Goal: Task Accomplishment & Management: Complete application form

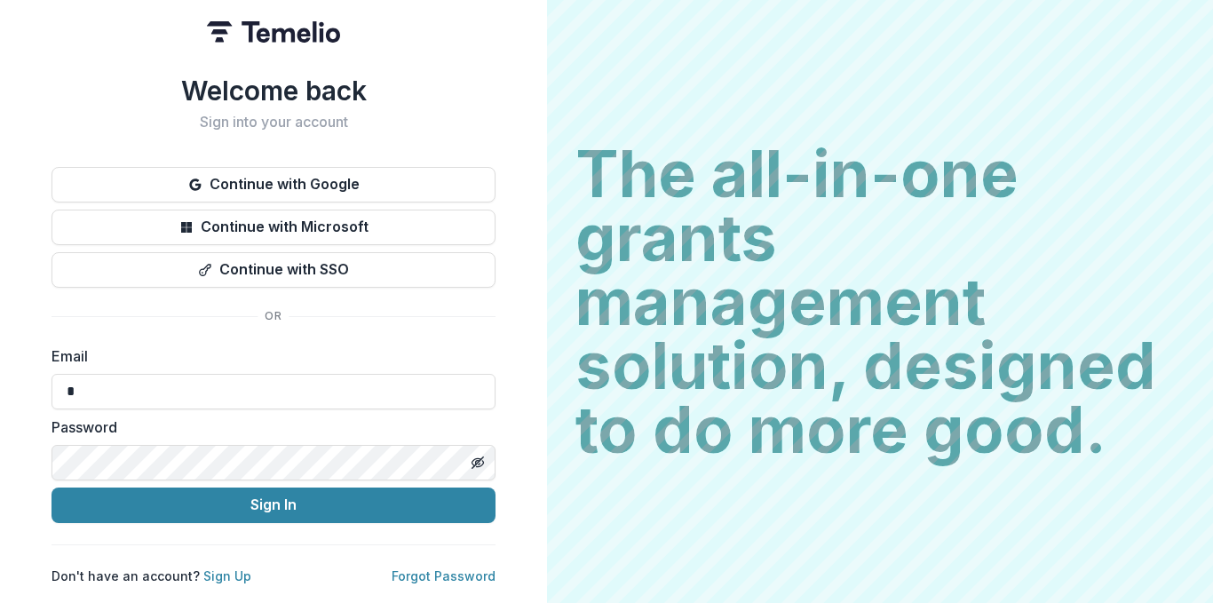
type input "**********"
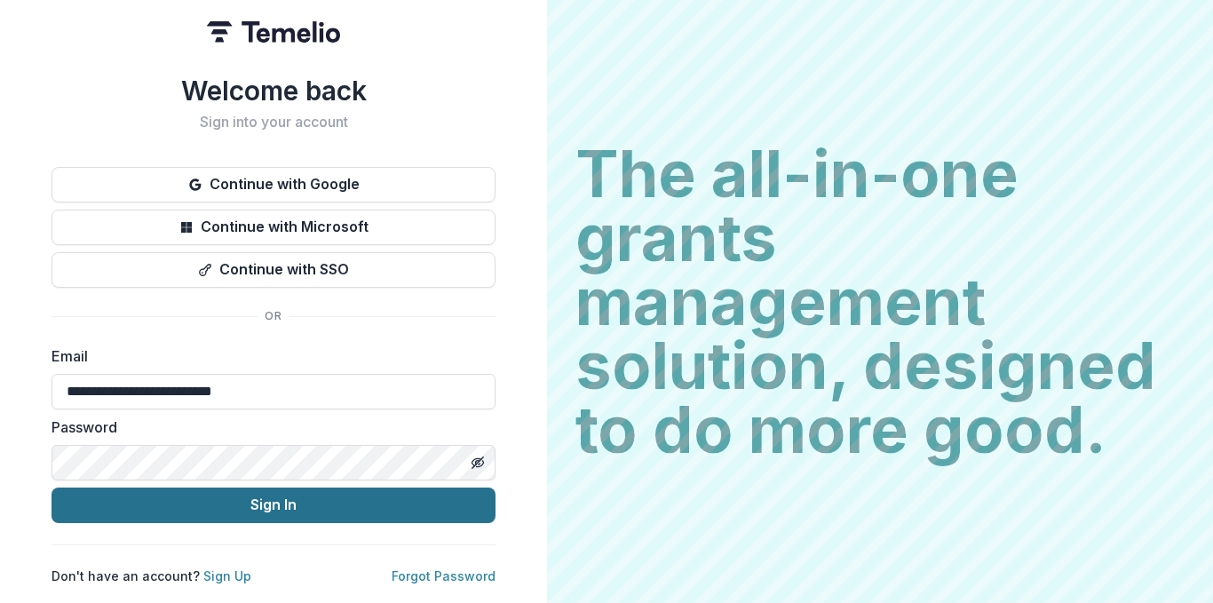
click at [170, 514] on button "Sign In" at bounding box center [273, 505] width 444 height 36
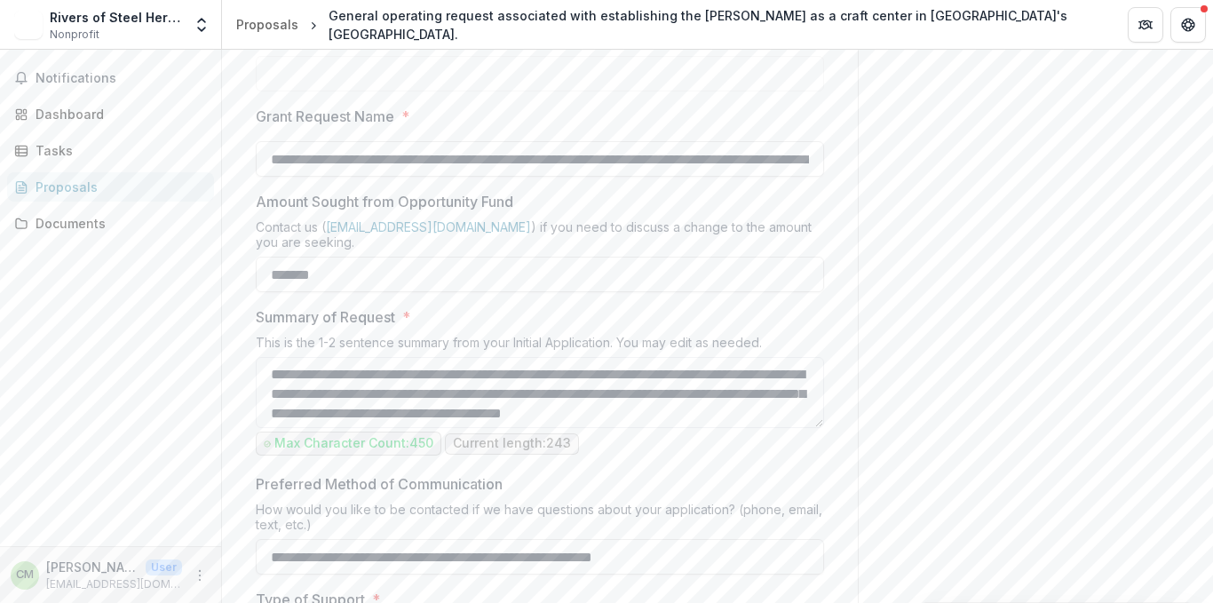
scroll to position [959, 0]
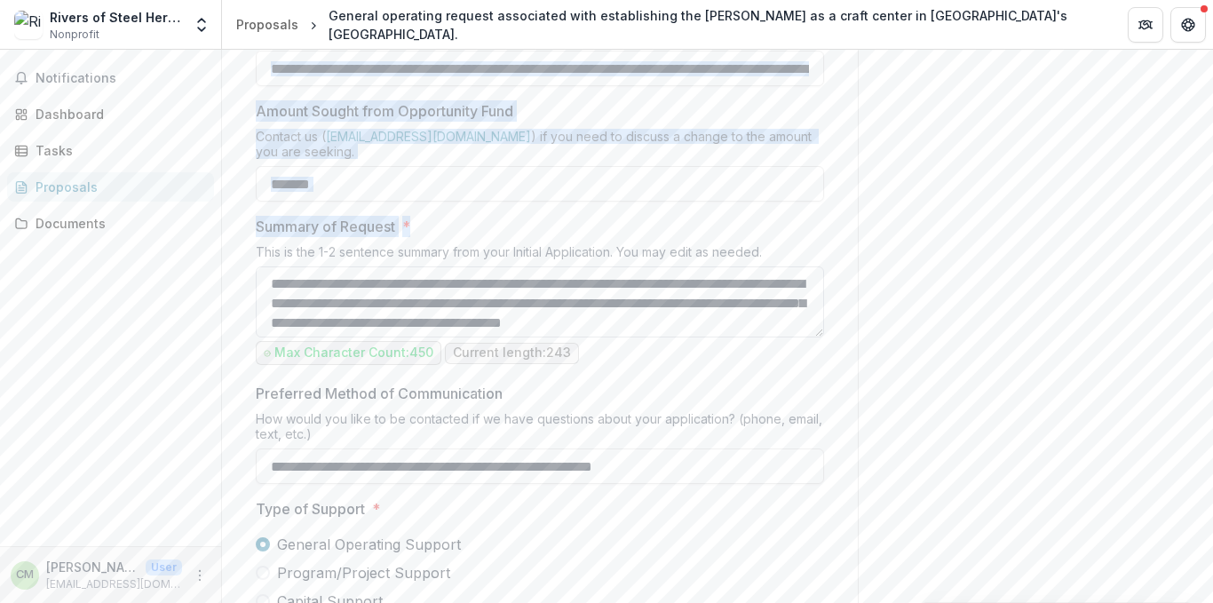
drag, startPoint x: 248, startPoint y: 173, endPoint x: 503, endPoint y: 463, distance: 386.9
click at [503, 337] on textarea "**********" at bounding box center [540, 301] width 568 height 71
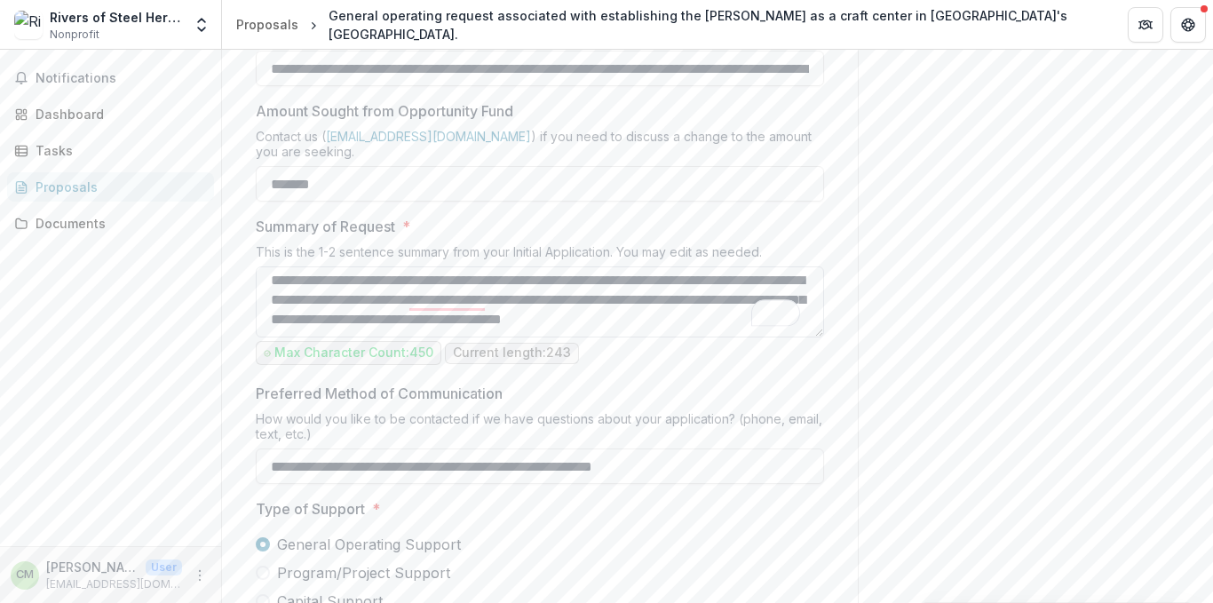
scroll to position [0, 0]
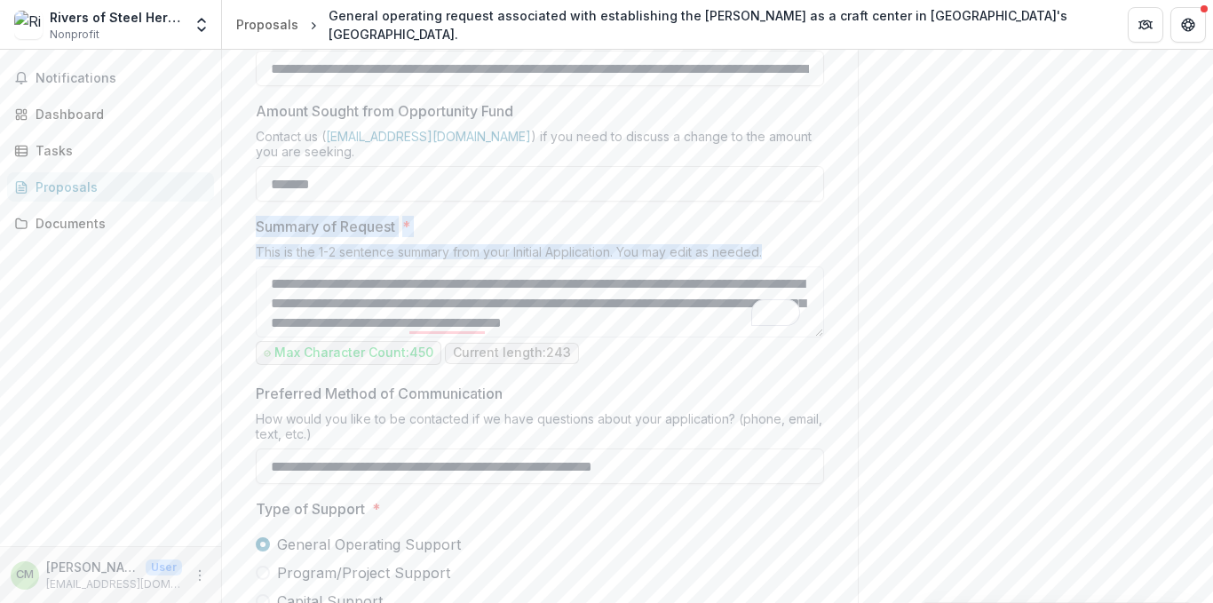
drag, startPoint x: 534, startPoint y: 384, endPoint x: 794, endPoint y: 404, distance: 260.9
copy div "Summary of Request * This is the 1-2 sentence summary from your Initial Applica…"
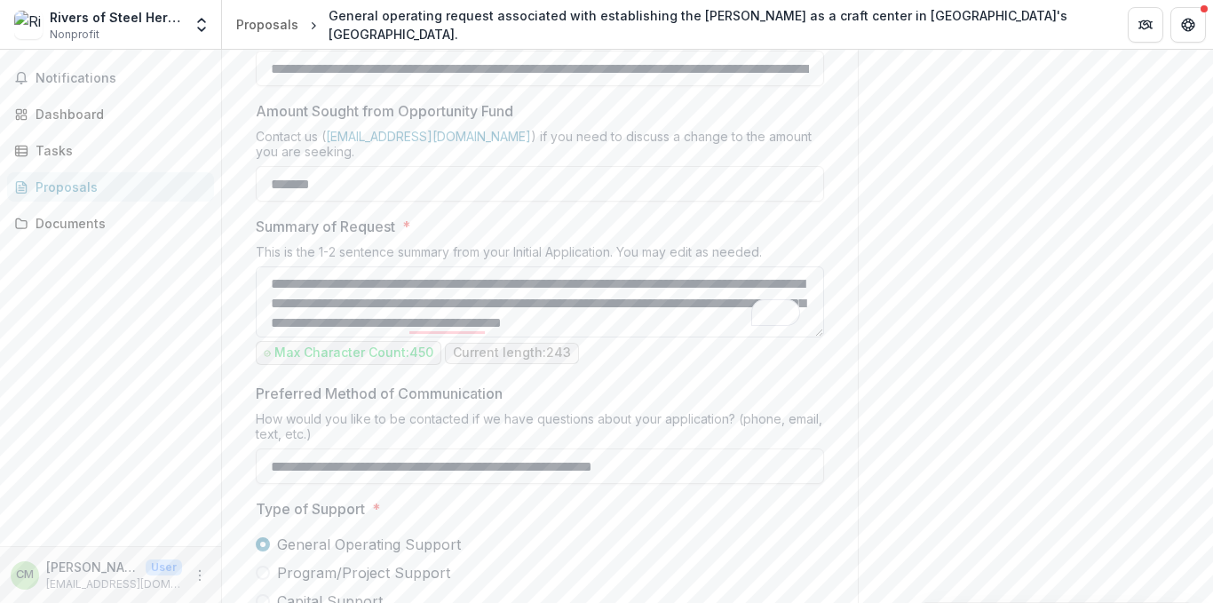
click at [359, 337] on textarea "**********" at bounding box center [540, 301] width 568 height 71
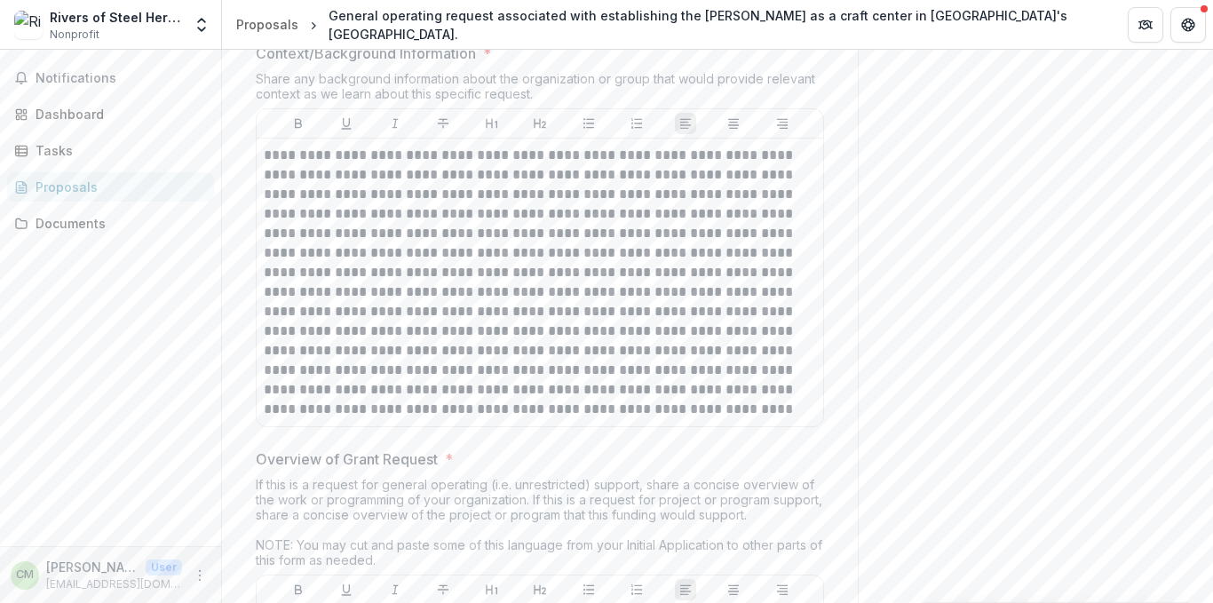
scroll to position [1794, 0]
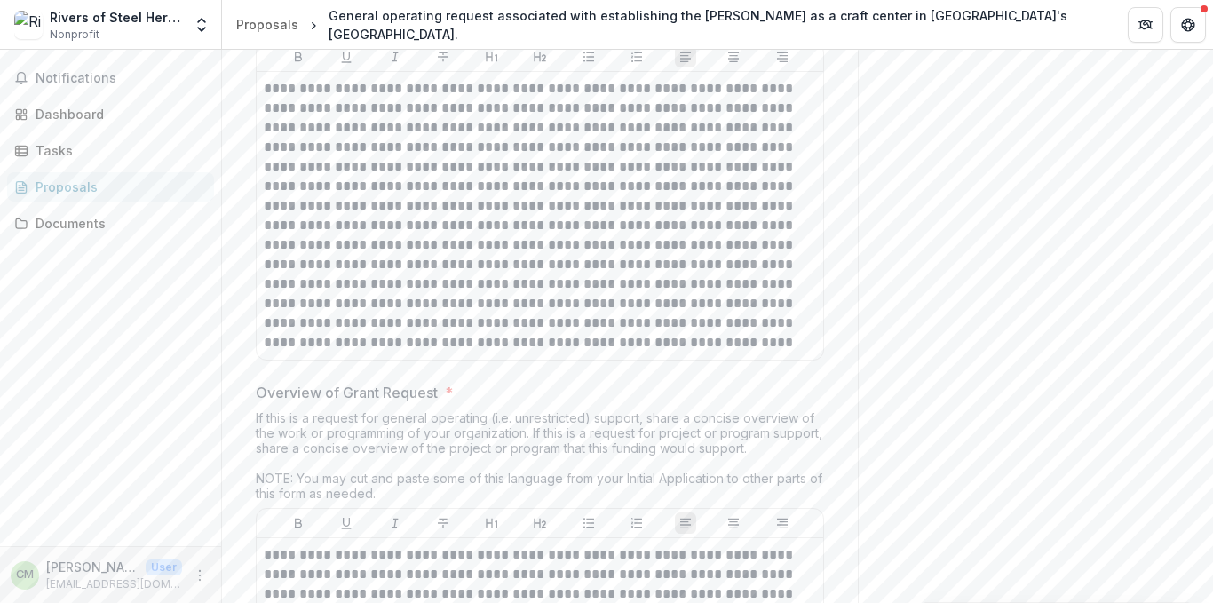
drag, startPoint x: 257, startPoint y: 134, endPoint x: 535, endPoint y: 173, distance: 279.8
click at [535, 173] on div "Context/Background Information * Share any background information about the org…" at bounding box center [540, 172] width 568 height 392
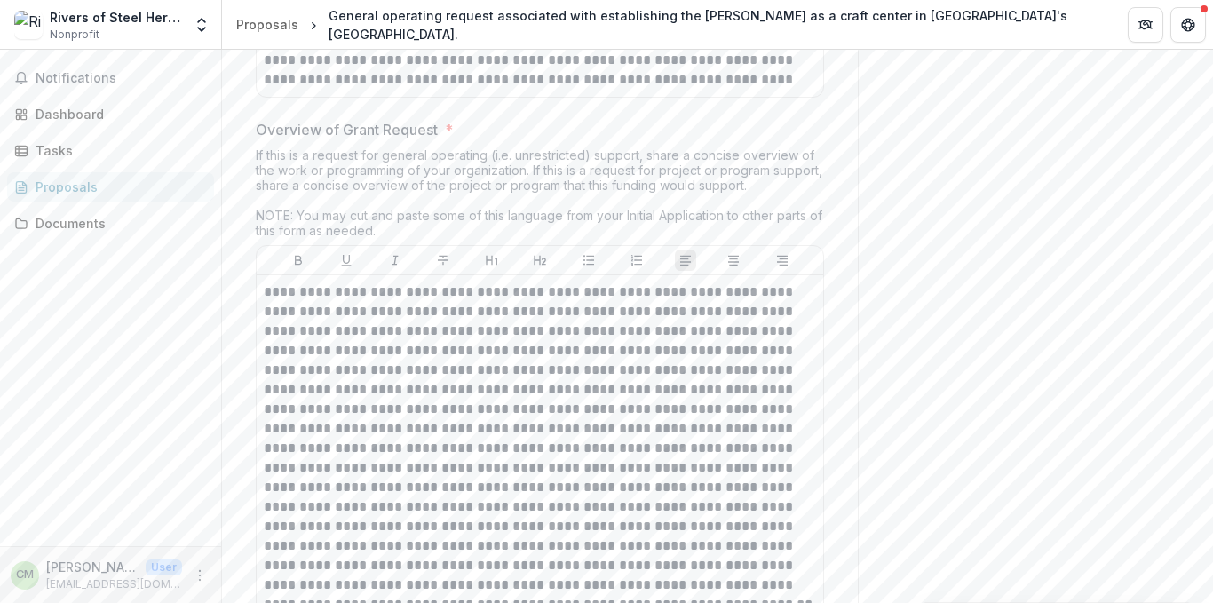
scroll to position [2056, 0]
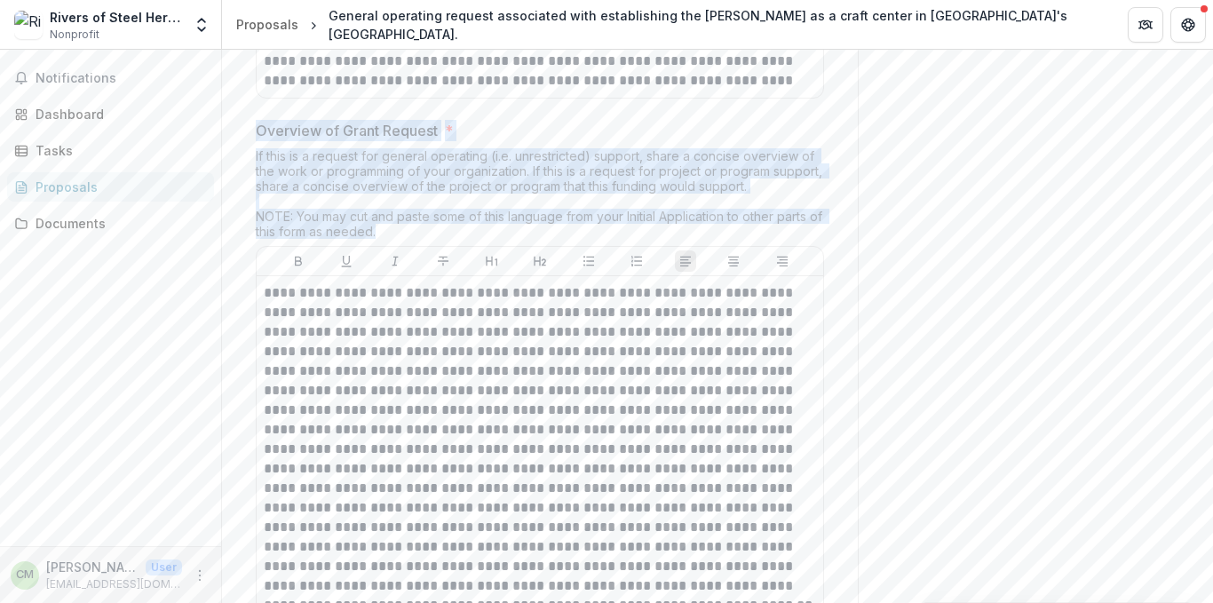
drag, startPoint x: 252, startPoint y: 280, endPoint x: 405, endPoint y: 376, distance: 180.3
copy div "Overview of Grant Request * If this is a request for general operating (i.e. un…"
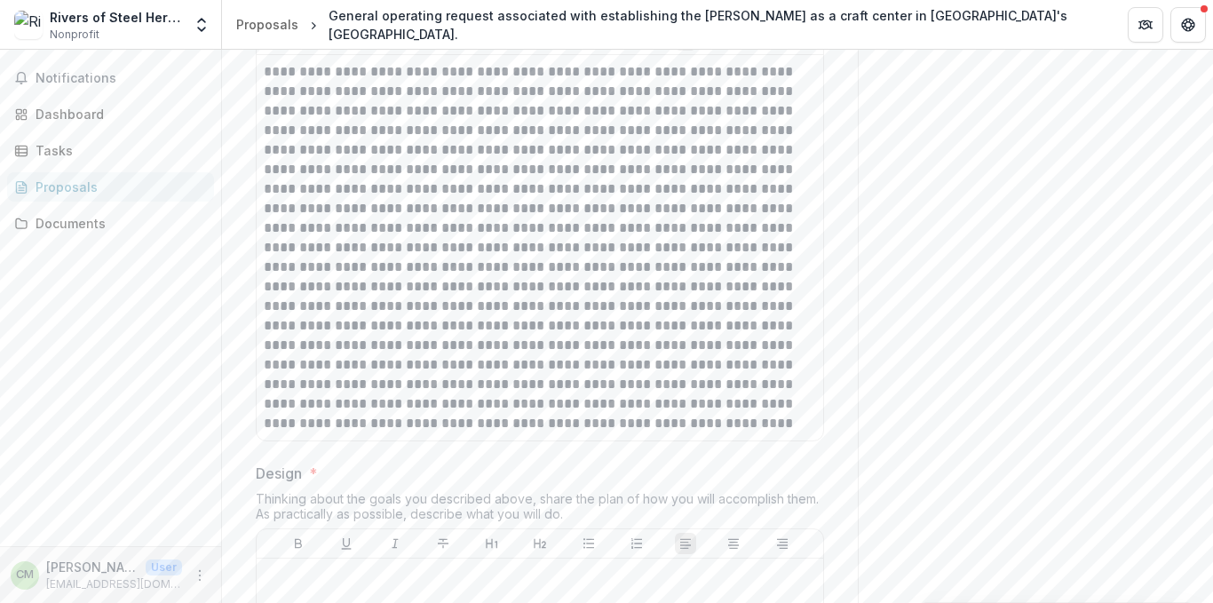
scroll to position [2743, 0]
drag, startPoint x: 250, startPoint y: 113, endPoint x: 509, endPoint y: 165, distance: 263.6
copy div "Goals * Please review these goals. Are you likely to be able to accomplish--or …"
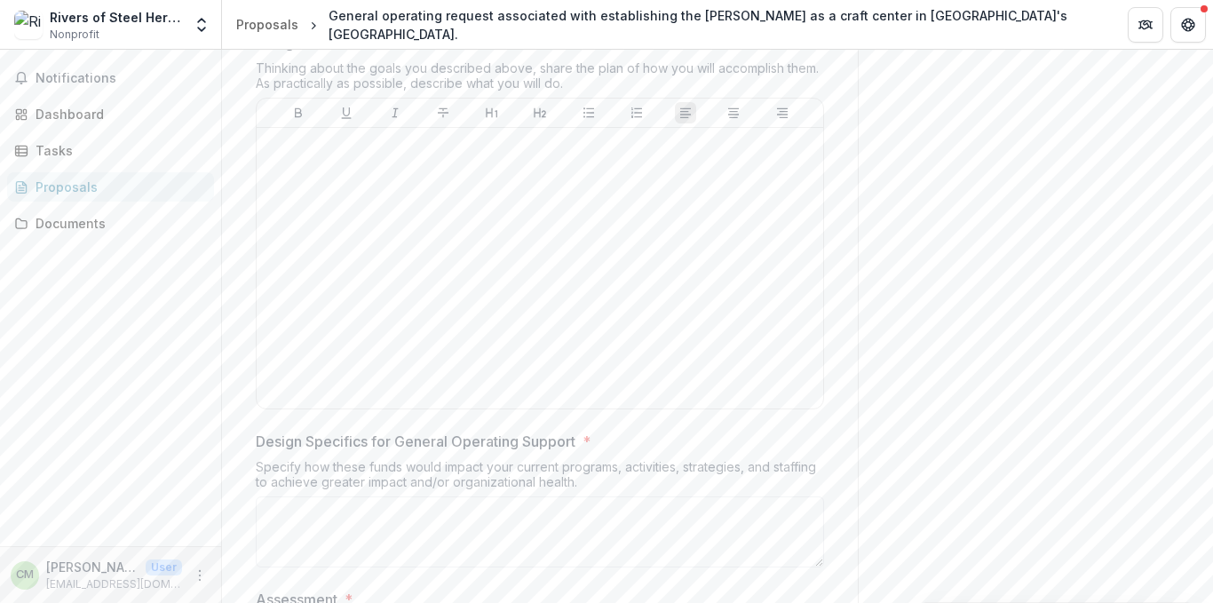
scroll to position [2935, 0]
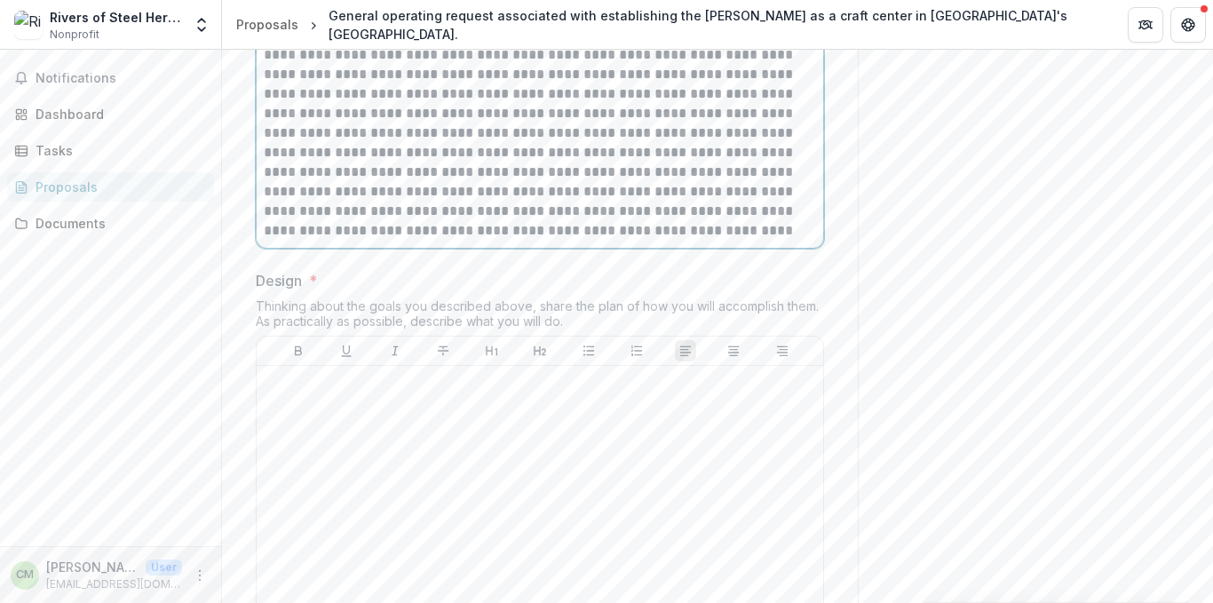
click at [411, 210] on p at bounding box center [540, 54] width 552 height 371
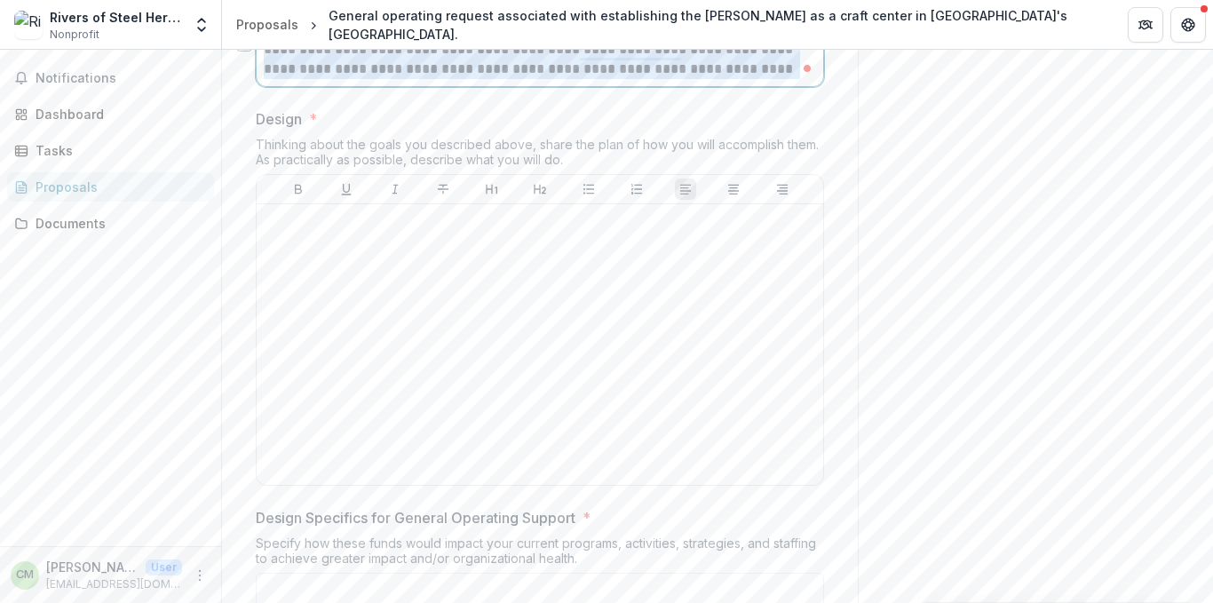
scroll to position [3252, 0]
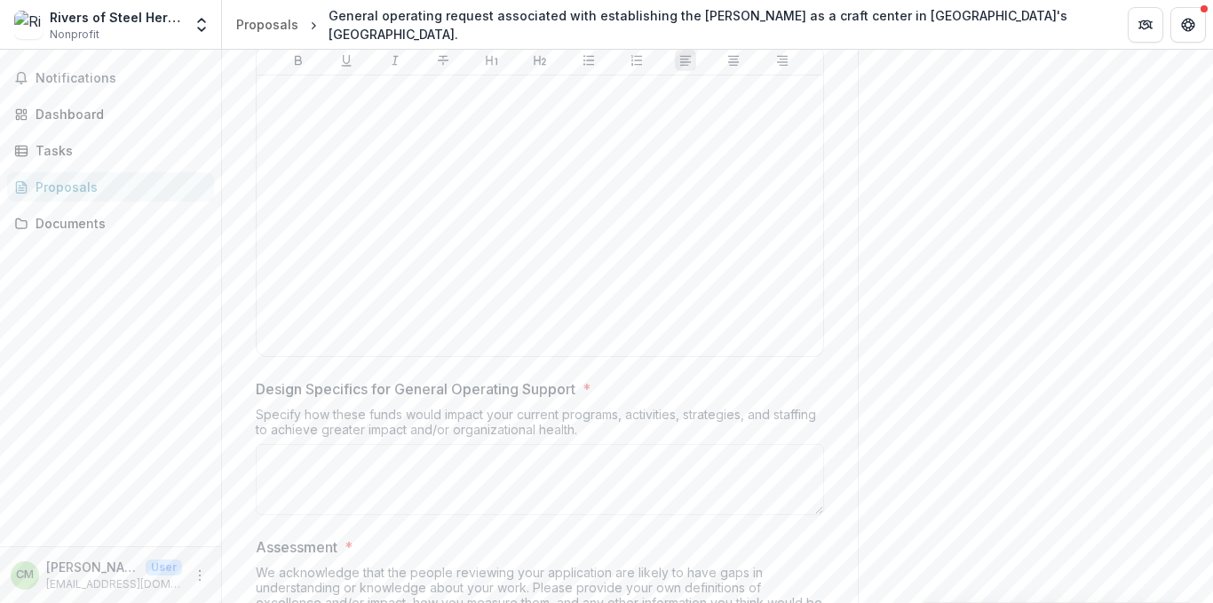
drag, startPoint x: 411, startPoint y: 210, endPoint x: 565, endPoint y: 604, distance: 422.3
click at [565, 602] on html "**********" at bounding box center [606, 301] width 1213 height 603
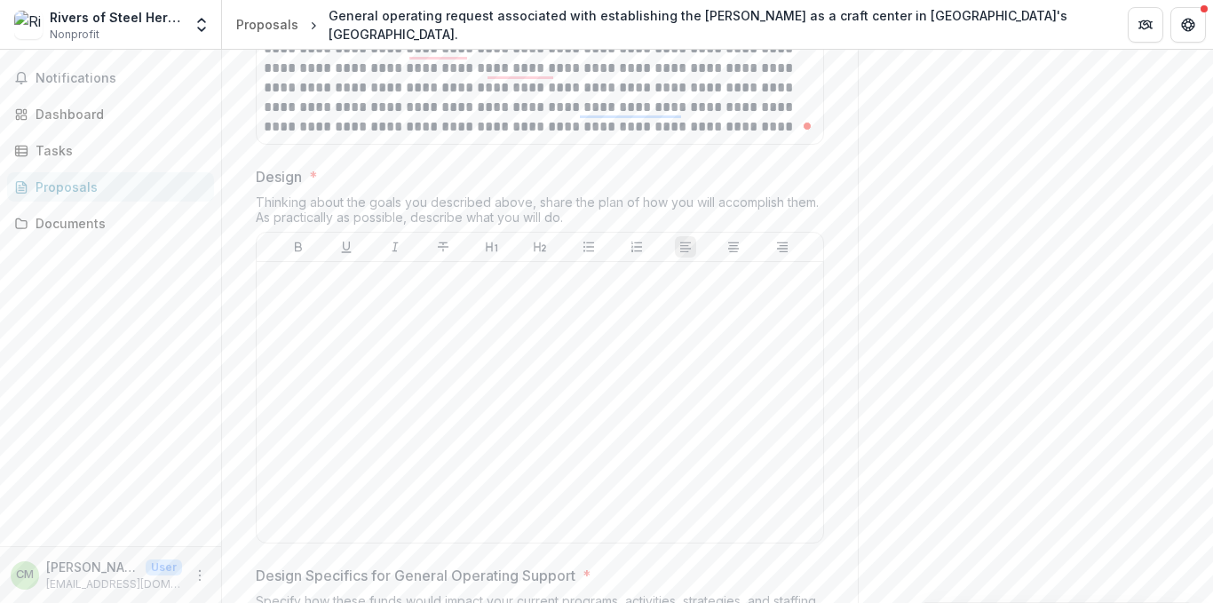
scroll to position [3096, 0]
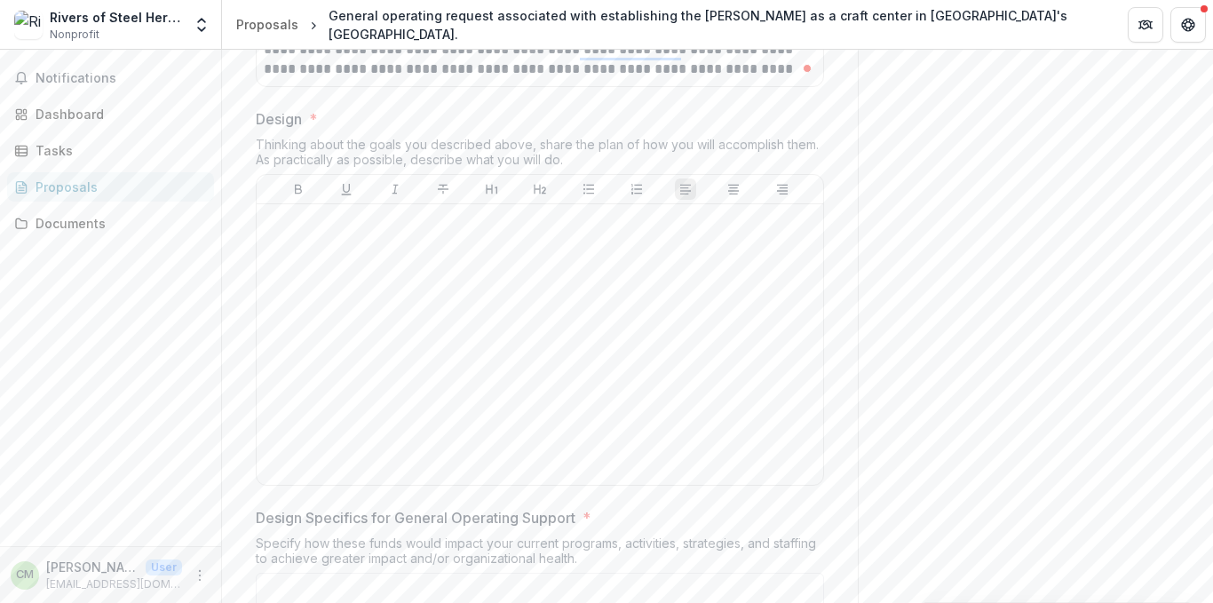
drag, startPoint x: 252, startPoint y: 265, endPoint x: 566, endPoint y: 307, distance: 316.3
copy div "Design * Thinking about the goals you described above, share the plan of how yo…"
click at [566, 174] on div "Thinking about the goals you described above, share the plan of how you will ac…" at bounding box center [540, 155] width 568 height 37
drag, startPoint x: 574, startPoint y: 309, endPoint x: 232, endPoint y: 256, distance: 346.0
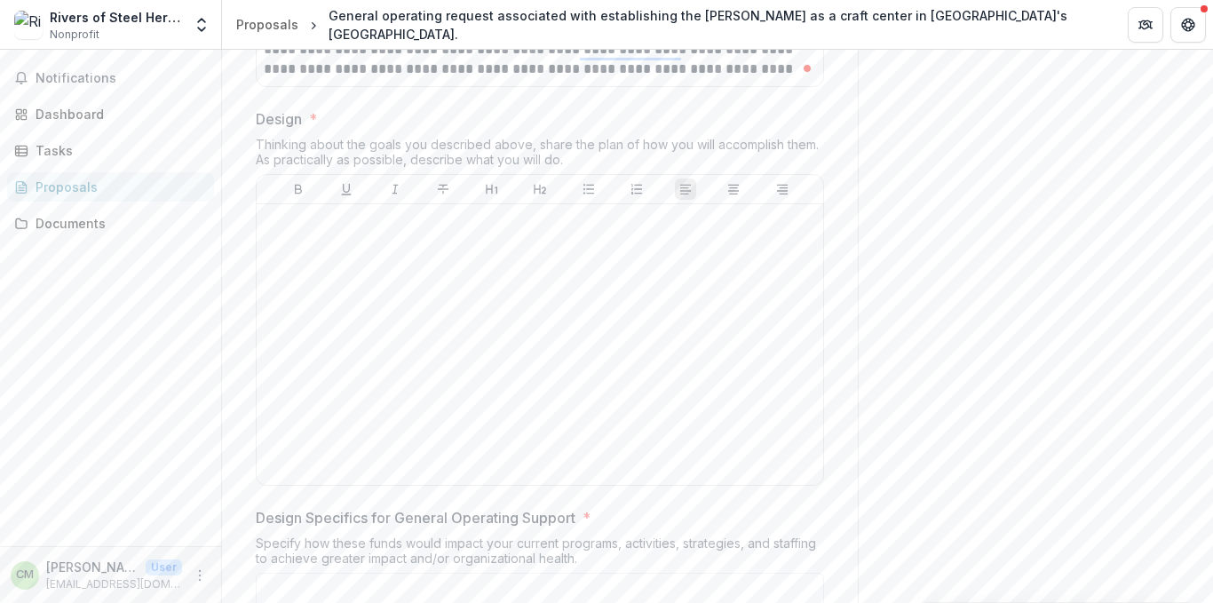
copy div "Design * Thinking about the goals you described above, share the plan of how yo…"
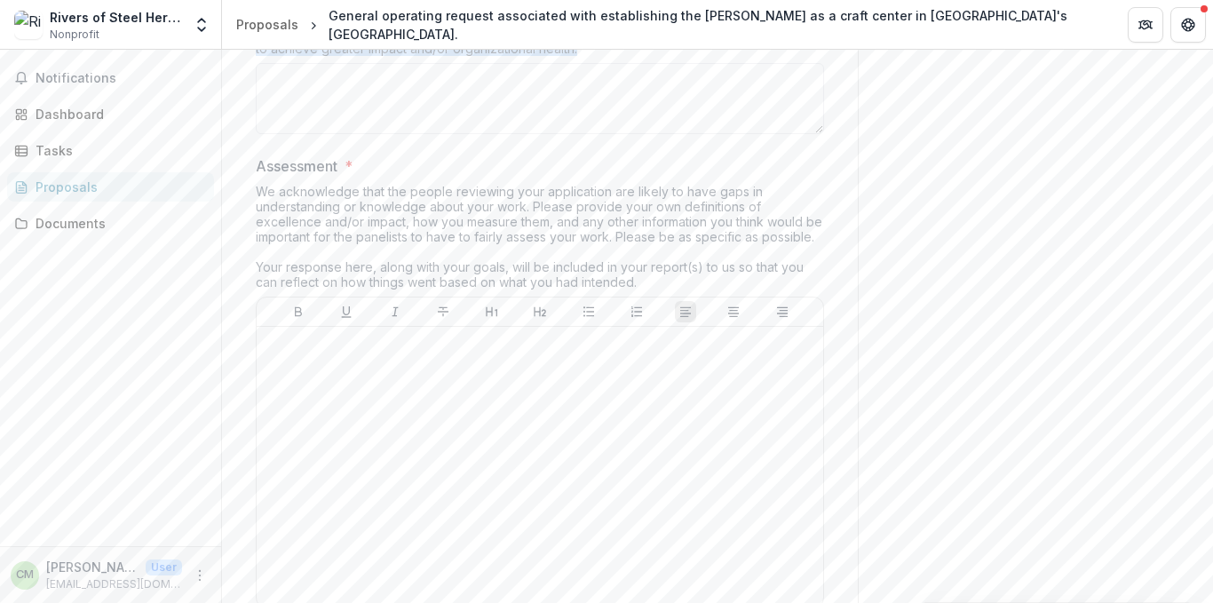
drag, startPoint x: 254, startPoint y: 151, endPoint x: 581, endPoint y: 209, distance: 331.8
click at [581, 141] on div "Design Specifics for General Operating Support * Specify how these funds would …" at bounding box center [540, 69] width 568 height 144
copy div "Design Specifics for General Operating Support * Specify how these funds would …"
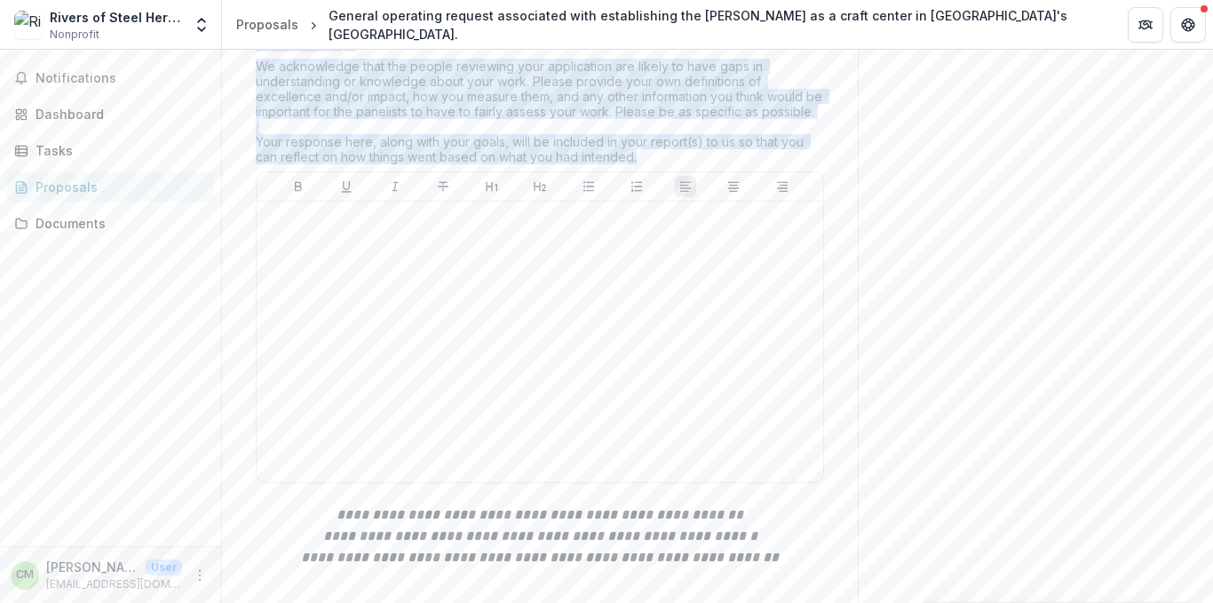
drag, startPoint x: 254, startPoint y: 190, endPoint x: 669, endPoint y: 310, distance: 432.5
click at [669, 310] on div "Assessment * We acknowledge that the people reviewing your application are like…" at bounding box center [540, 260] width 568 height 460
copy div "Assessment * We acknowledge that the people reviewing your application are like…"
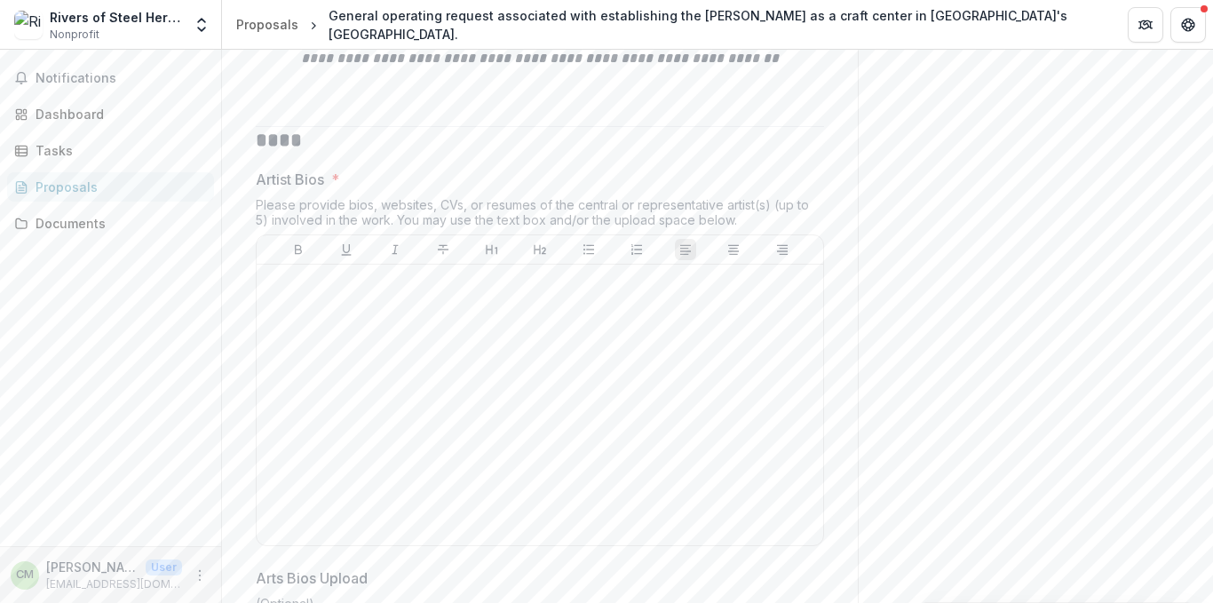
scroll to position [4345, 0]
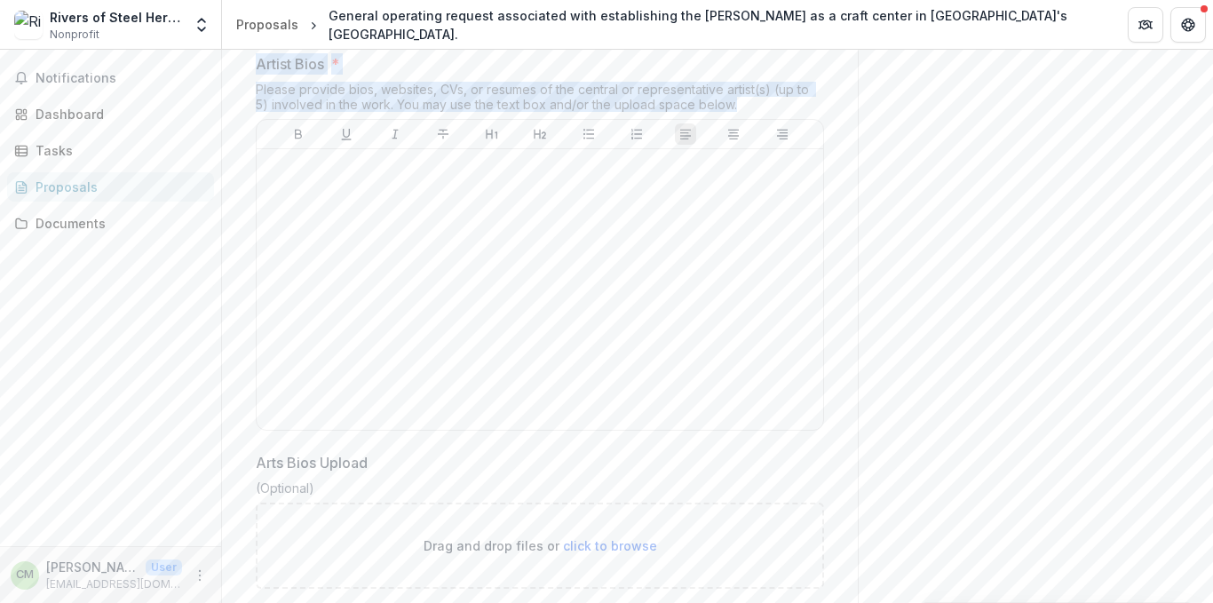
drag, startPoint x: 249, startPoint y: 169, endPoint x: 727, endPoint y: 258, distance: 486.9
copy div "**** Artist Bios * Please provide bios, websites, CVs, or resumes of the centra…"
click at [276, 75] on p "Artist Bios" at bounding box center [290, 63] width 68 height 21
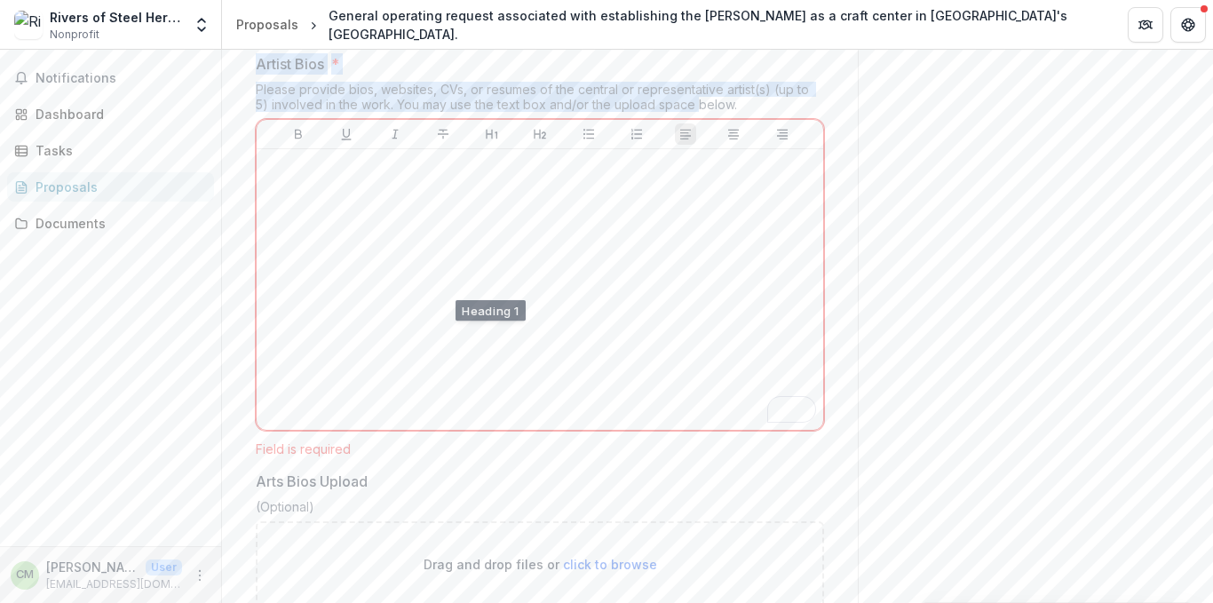
scroll to position [22, 0]
drag, startPoint x: 251, startPoint y: 211, endPoint x: 725, endPoint y: 265, distance: 477.2
copy div "Artist Bios * Please provide bios, websites, CVs, or resumes of the central or …"
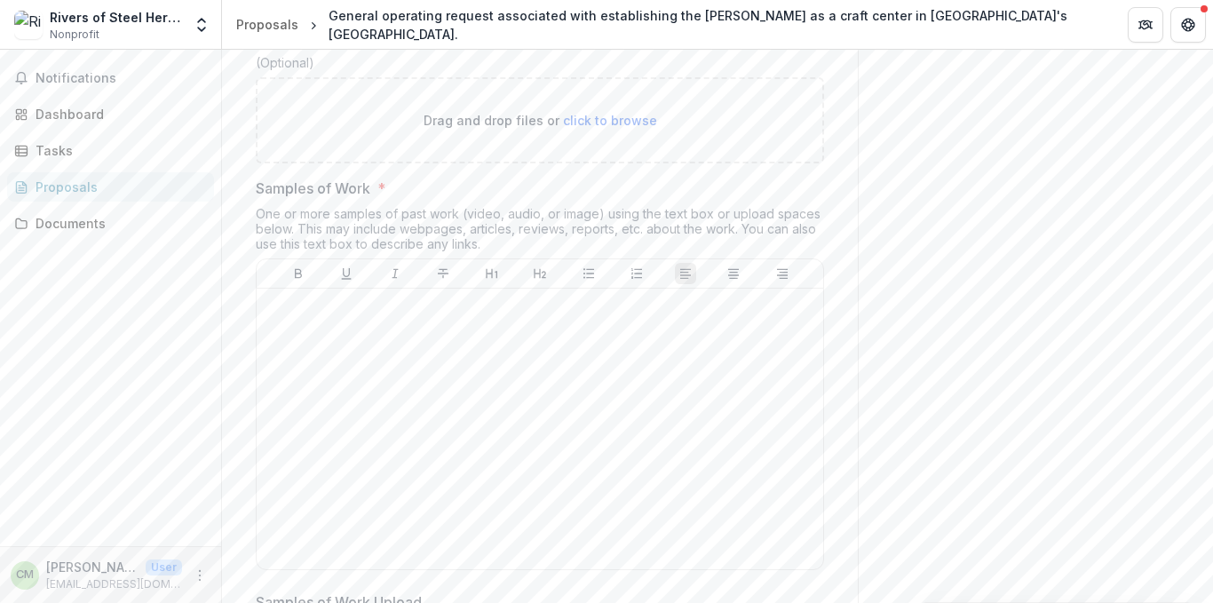
scroll to position [4901, 0]
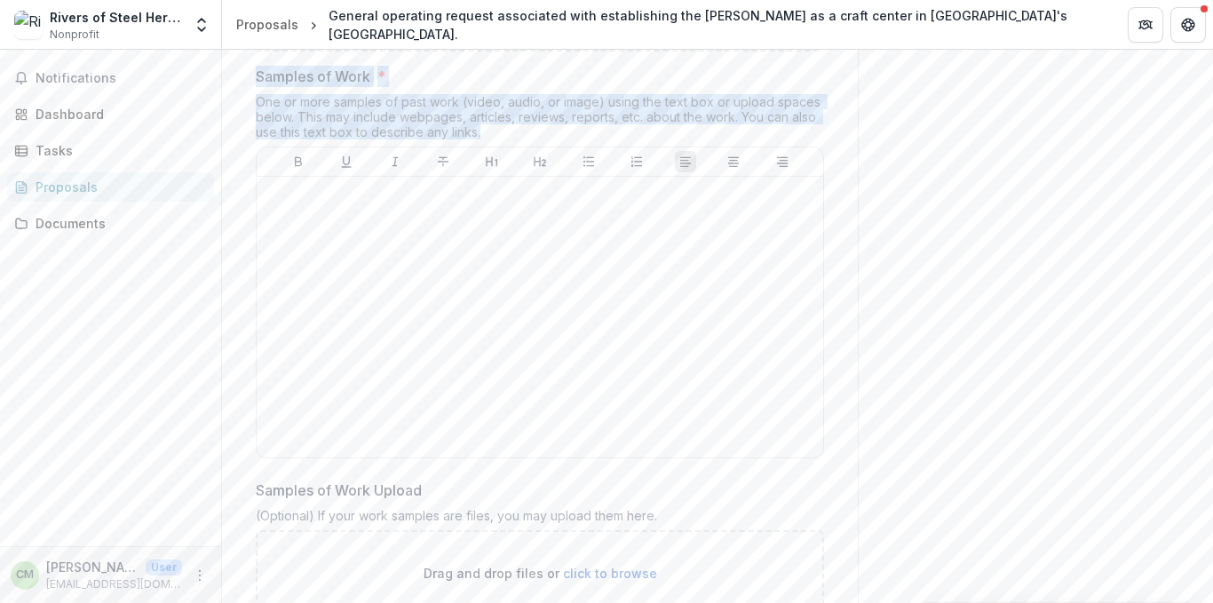
drag, startPoint x: 251, startPoint y: 224, endPoint x: 479, endPoint y: 278, distance: 233.7
copy div "Samples of Work * One or more samples of past work (video, audio, or image) usi…"
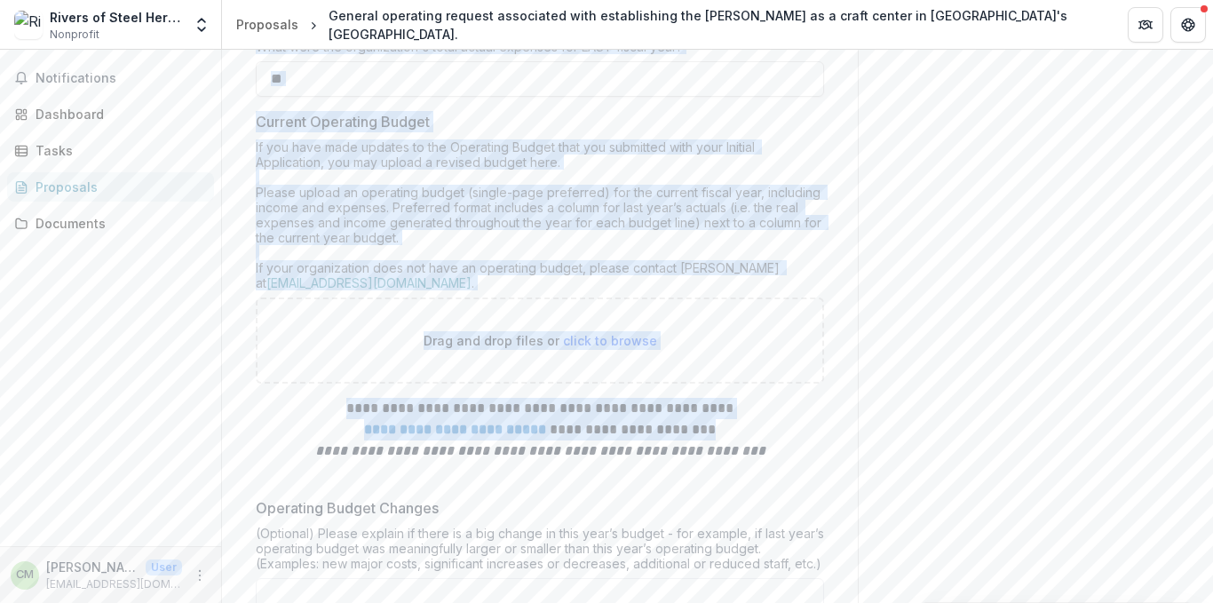
scroll to position [6170, 0]
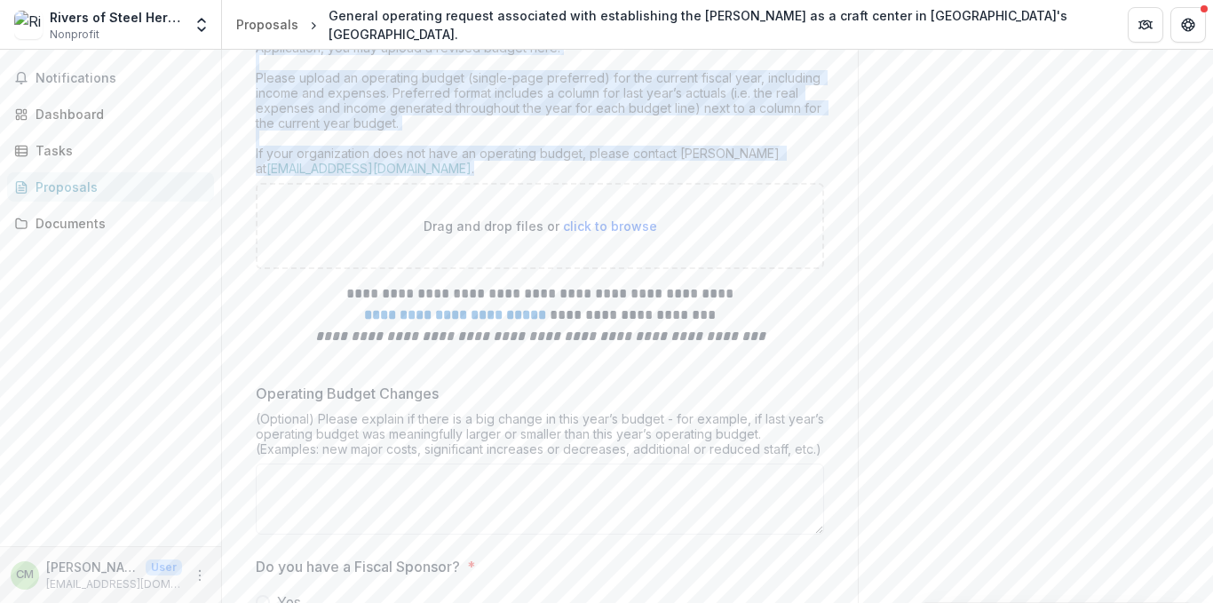
drag, startPoint x: 255, startPoint y: 121, endPoint x: 712, endPoint y: 317, distance: 497.6
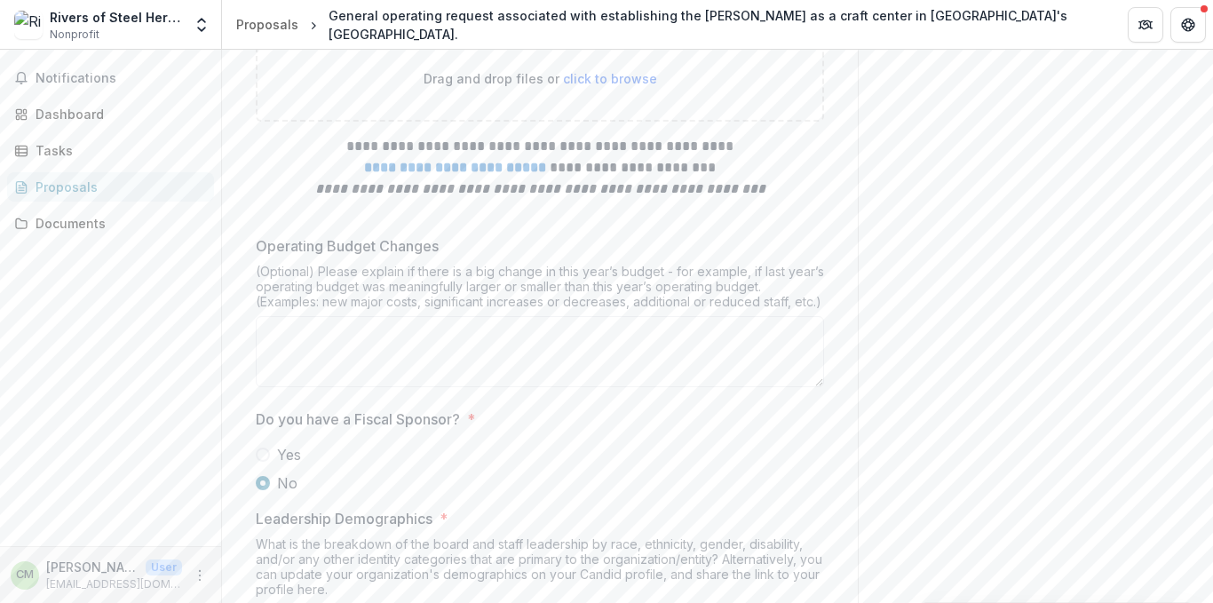
scroll to position [6475, 0]
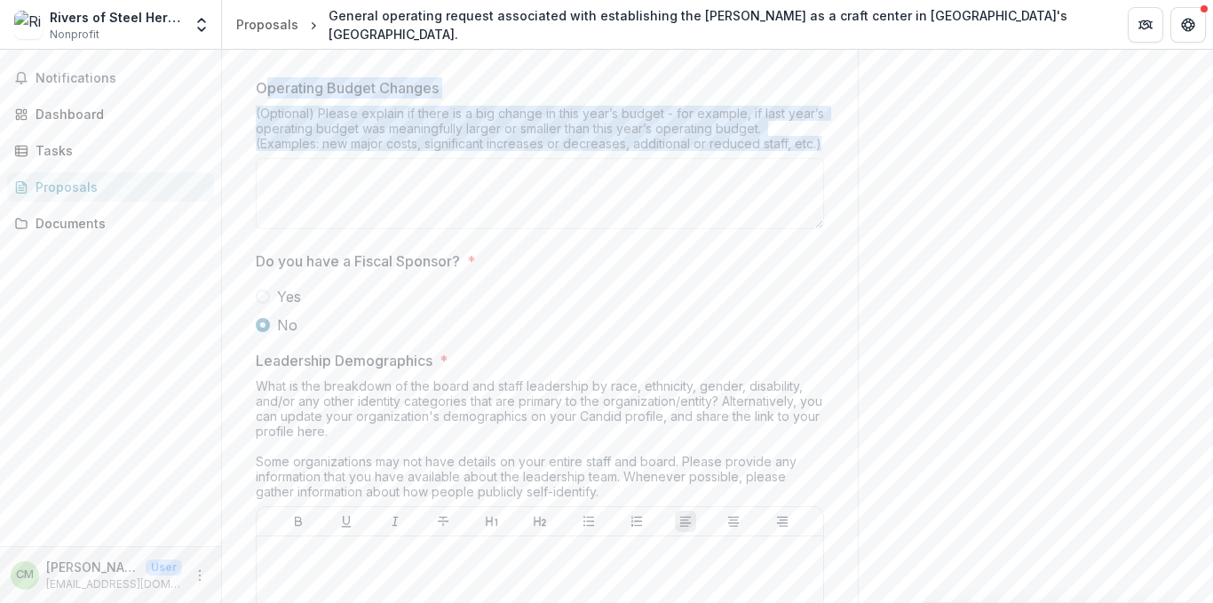
drag, startPoint x: 261, startPoint y: 234, endPoint x: 827, endPoint y: 309, distance: 570.5
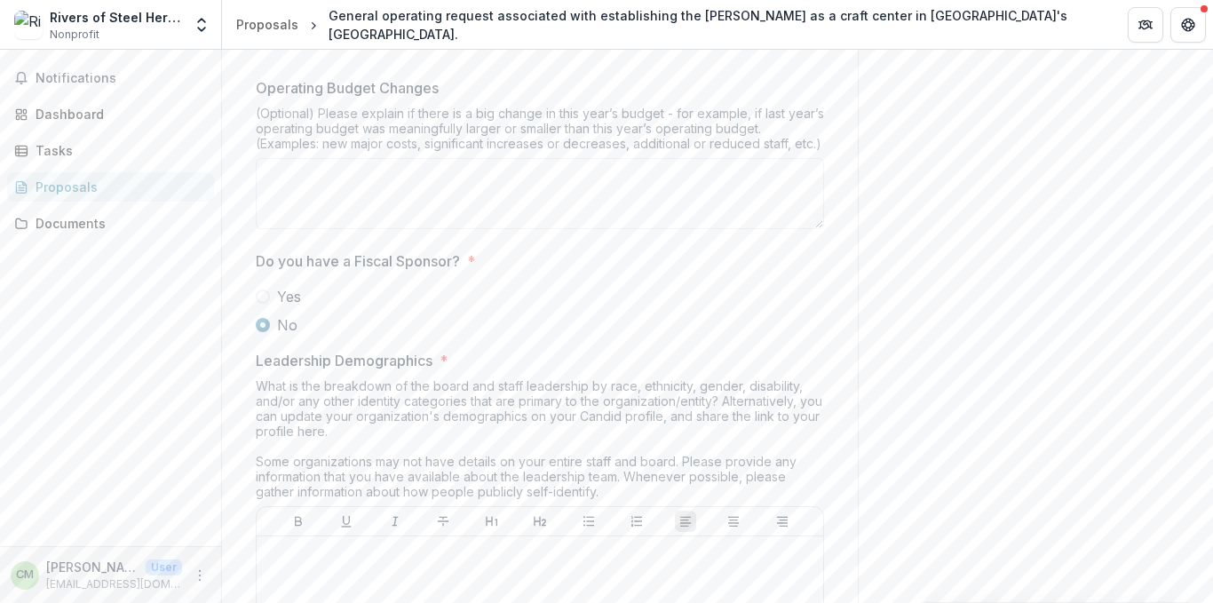
drag, startPoint x: 827, startPoint y: 298, endPoint x: 250, endPoint y: 237, distance: 579.5
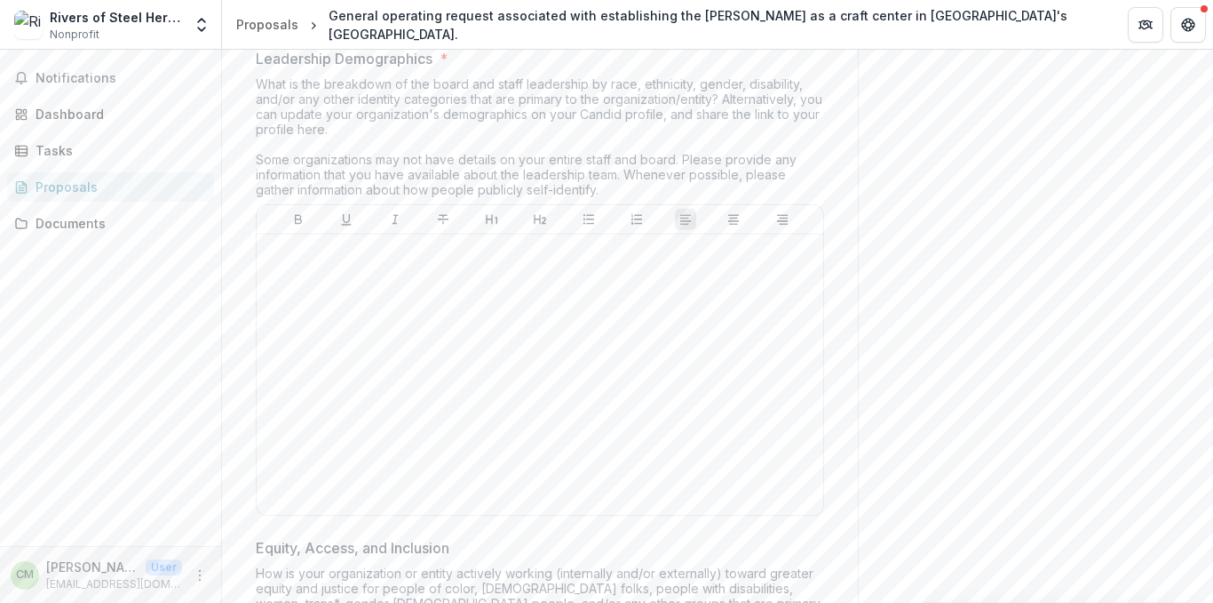
scroll to position [6777, 0]
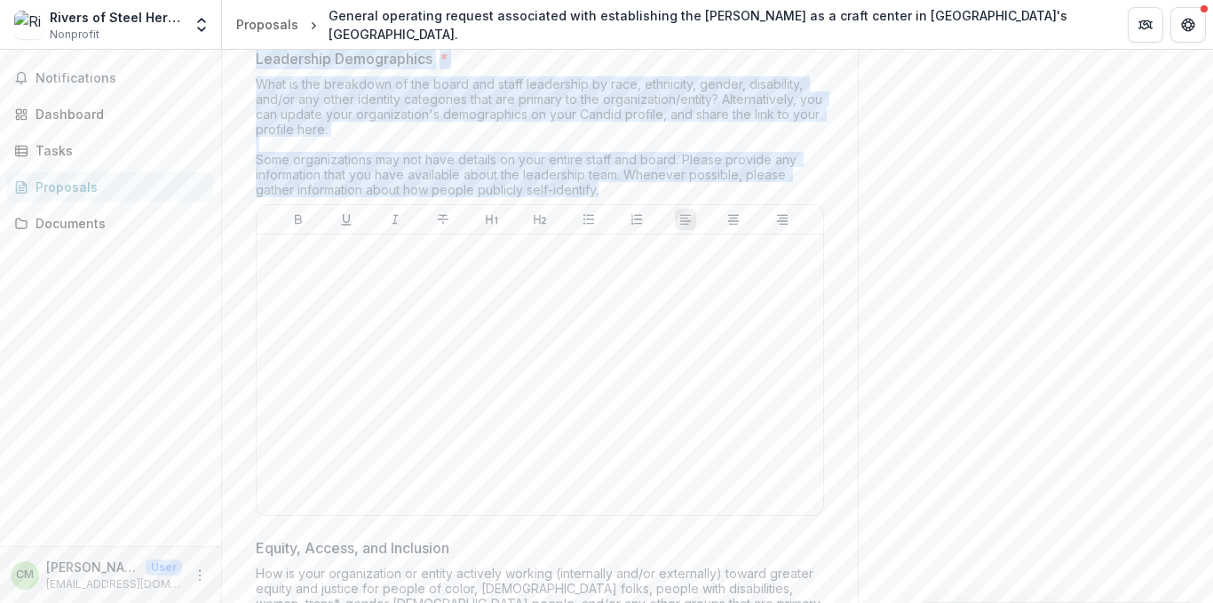
drag, startPoint x: 251, startPoint y: 207, endPoint x: 574, endPoint y: 339, distance: 348.4
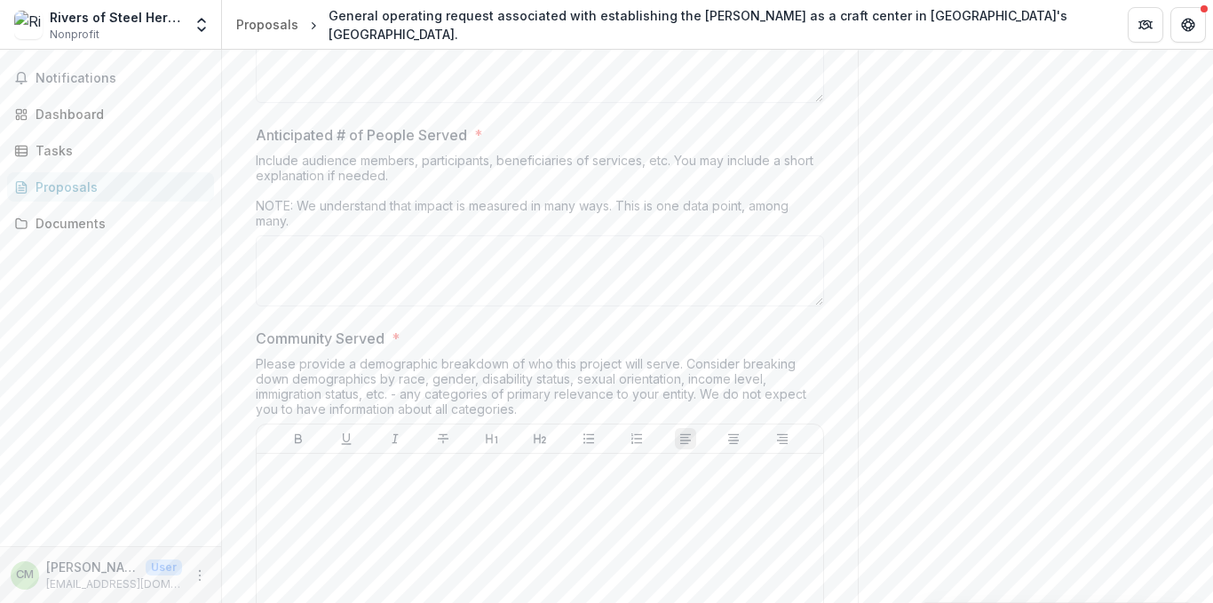
scroll to position [9216, 0]
drag, startPoint x: 252, startPoint y: 106, endPoint x: 635, endPoint y: 169, distance: 387.8
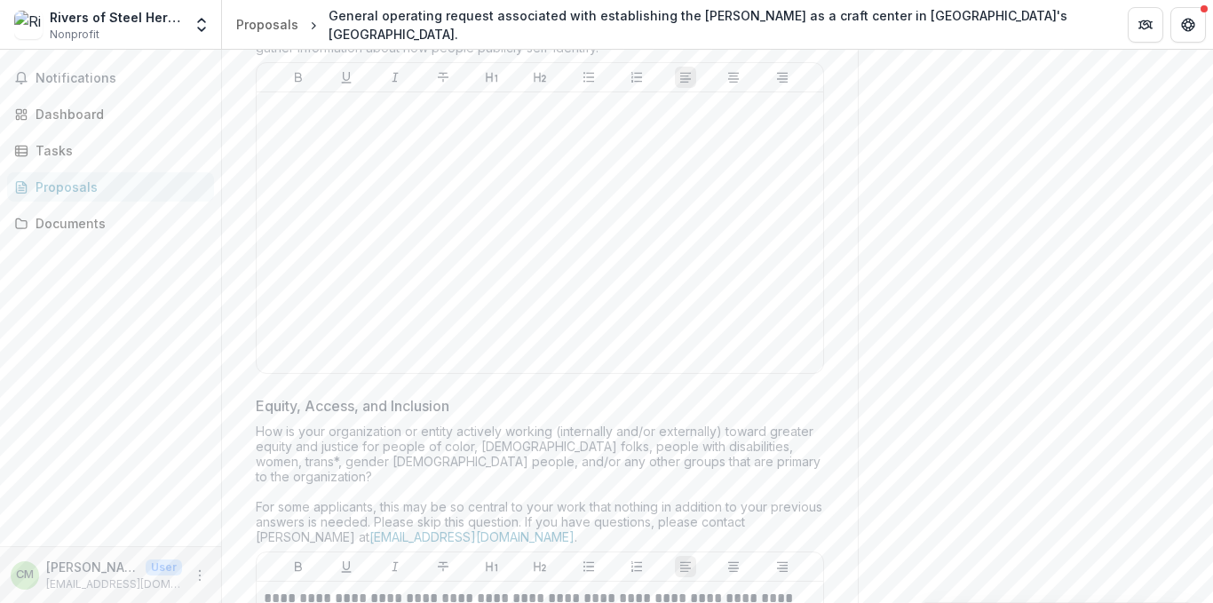
scroll to position [6913, 0]
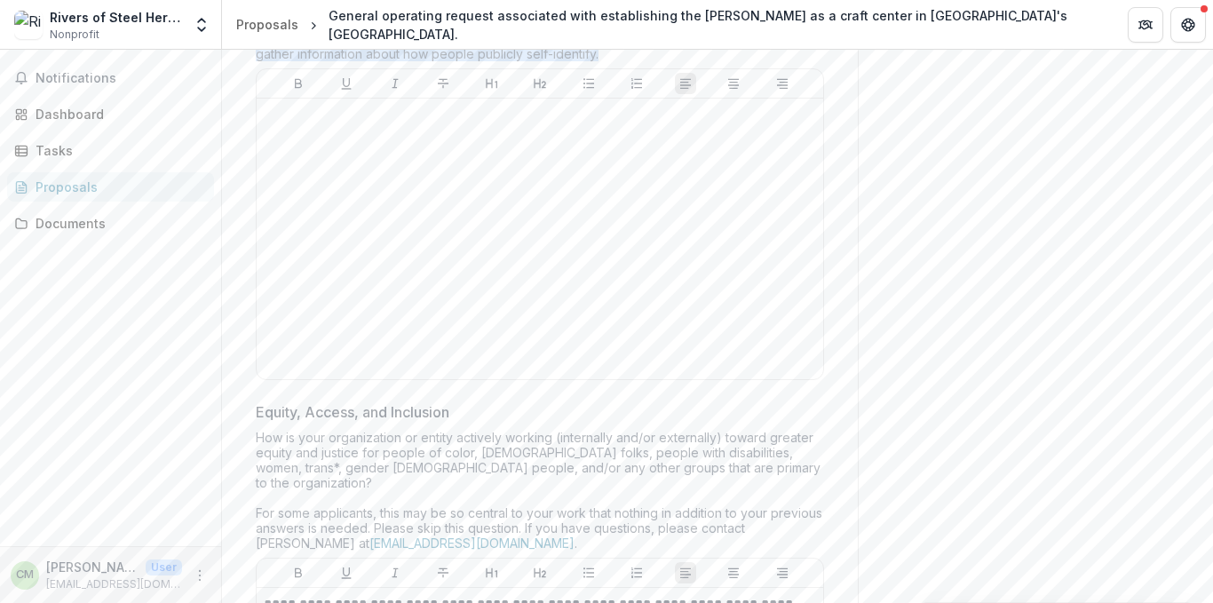
drag, startPoint x: 254, startPoint y: 61, endPoint x: 593, endPoint y: 201, distance: 366.7
click at [593, 201] on div "Leadership Demographics * What is the breakdown of the board and staff leadersh…" at bounding box center [540, 149] width 568 height 475
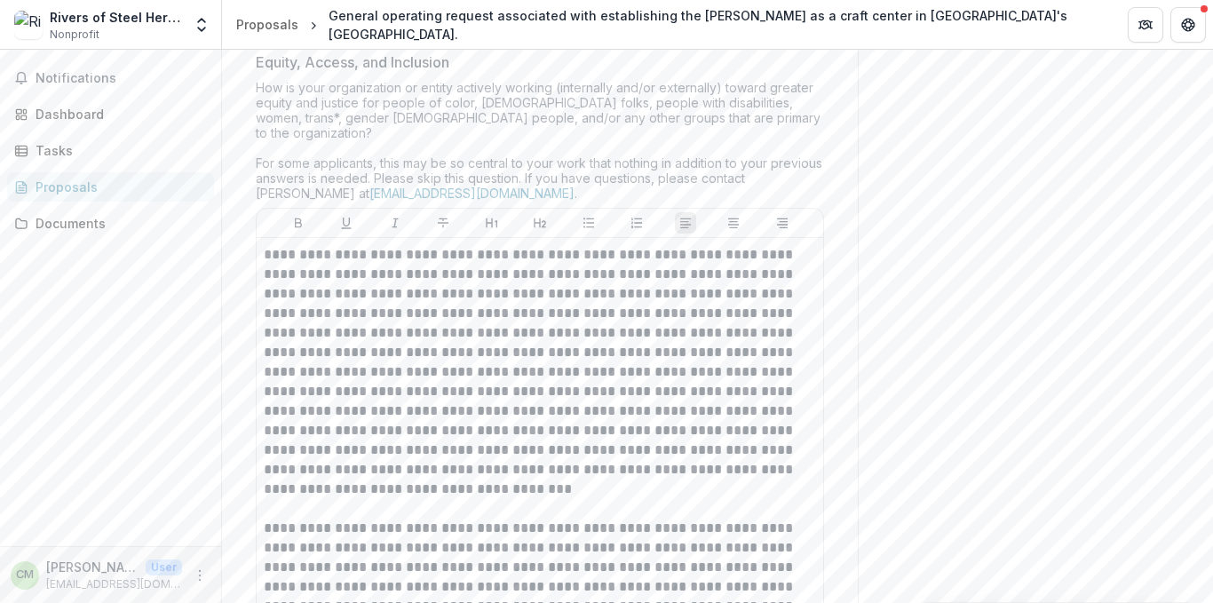
scroll to position [7264, 0]
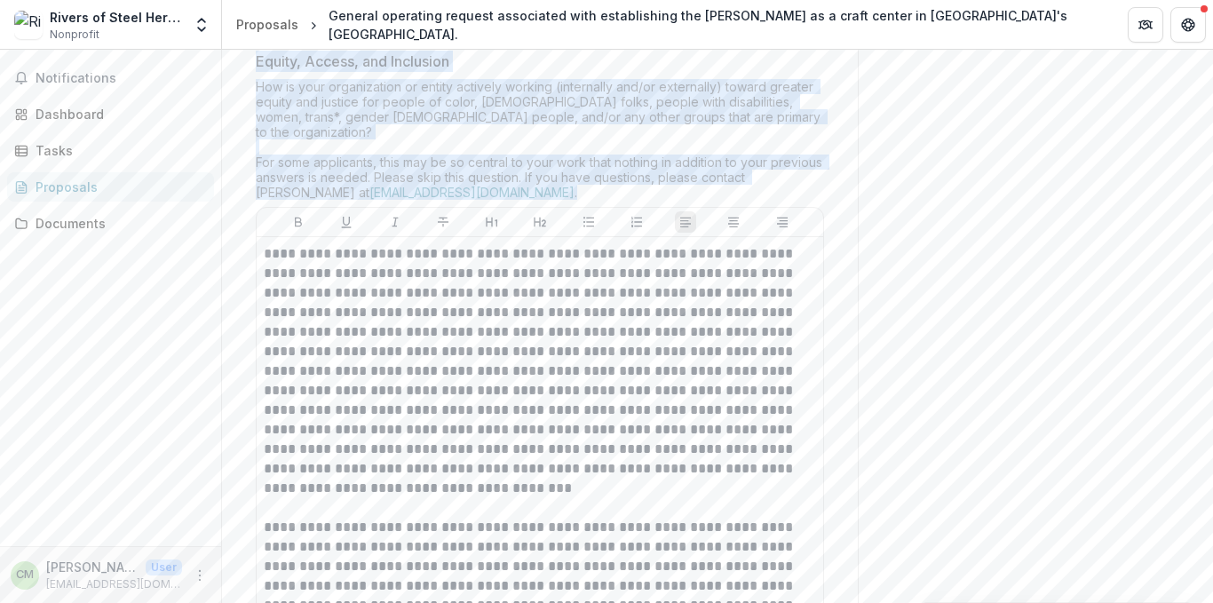
drag, startPoint x: 250, startPoint y: 210, endPoint x: 550, endPoint y: 332, distance: 323.3
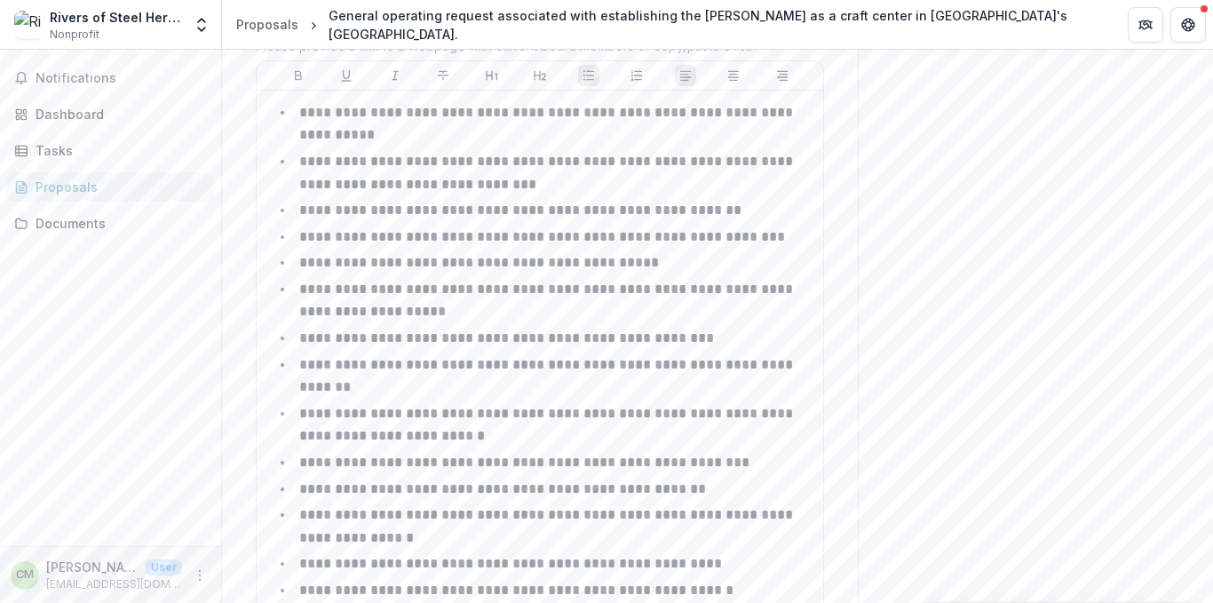
scroll to position [8036, 0]
drag, startPoint x: 253, startPoint y: 153, endPoint x: 763, endPoint y: 178, distance: 510.3
click at [763, 178] on div "**********" at bounding box center [540, 572] width 568 height 1126
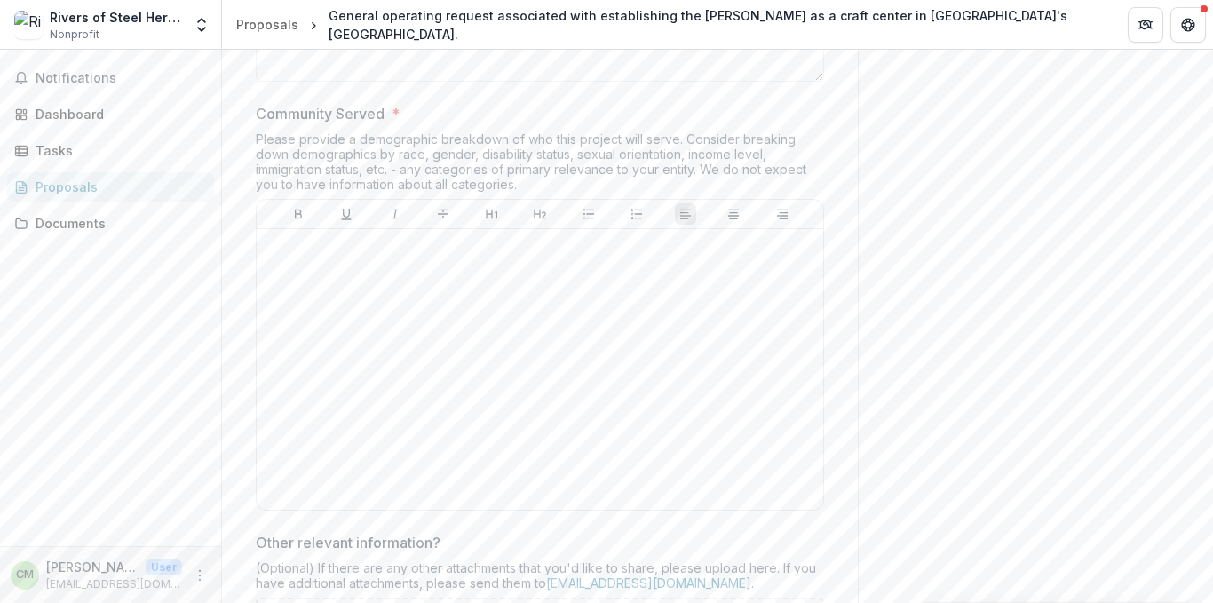
drag, startPoint x: 260, startPoint y: 237, endPoint x: 647, endPoint y: 604, distance: 533.2
click at [647, 602] on html "**********" at bounding box center [606, 301] width 1213 height 603
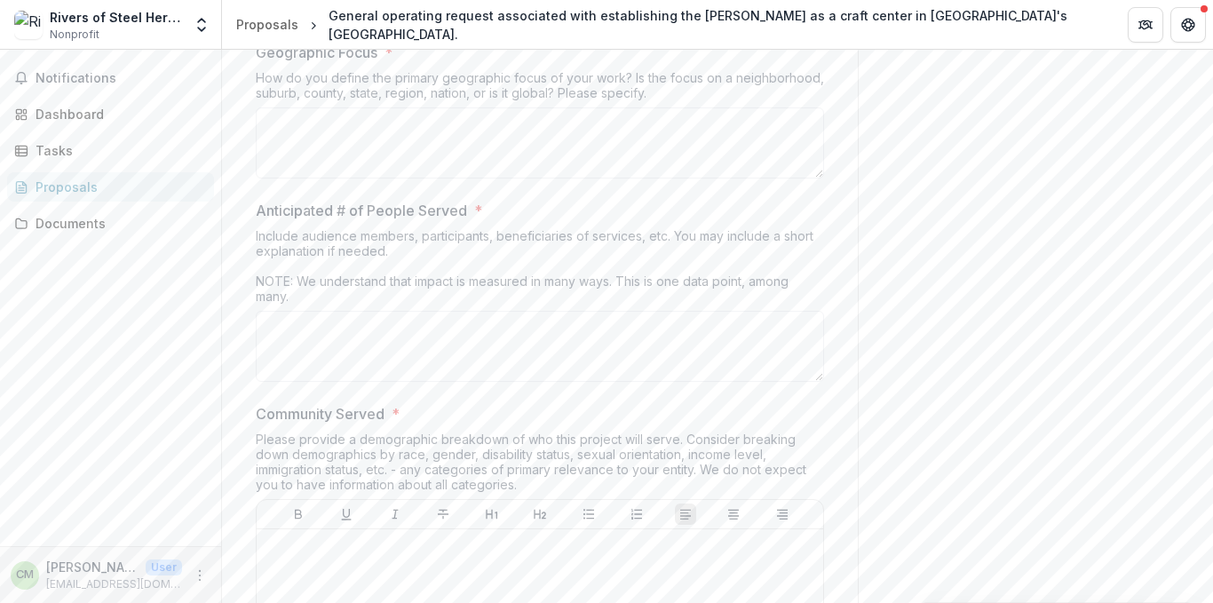
scroll to position [9145, 0]
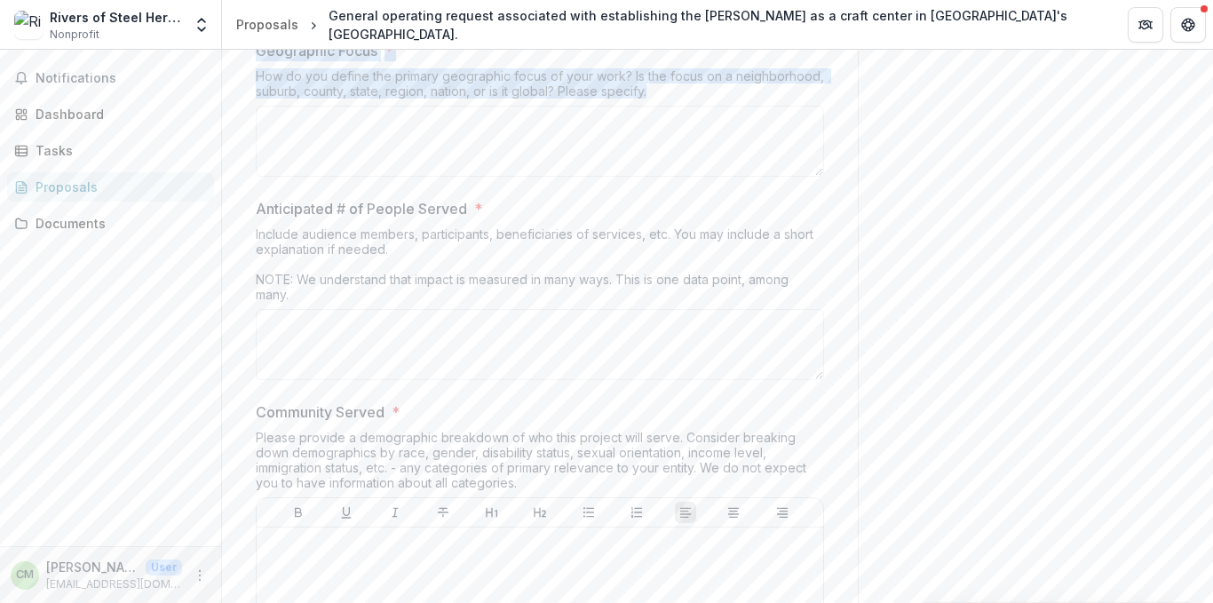
drag, startPoint x: 250, startPoint y: 184, endPoint x: 654, endPoint y: 234, distance: 407.2
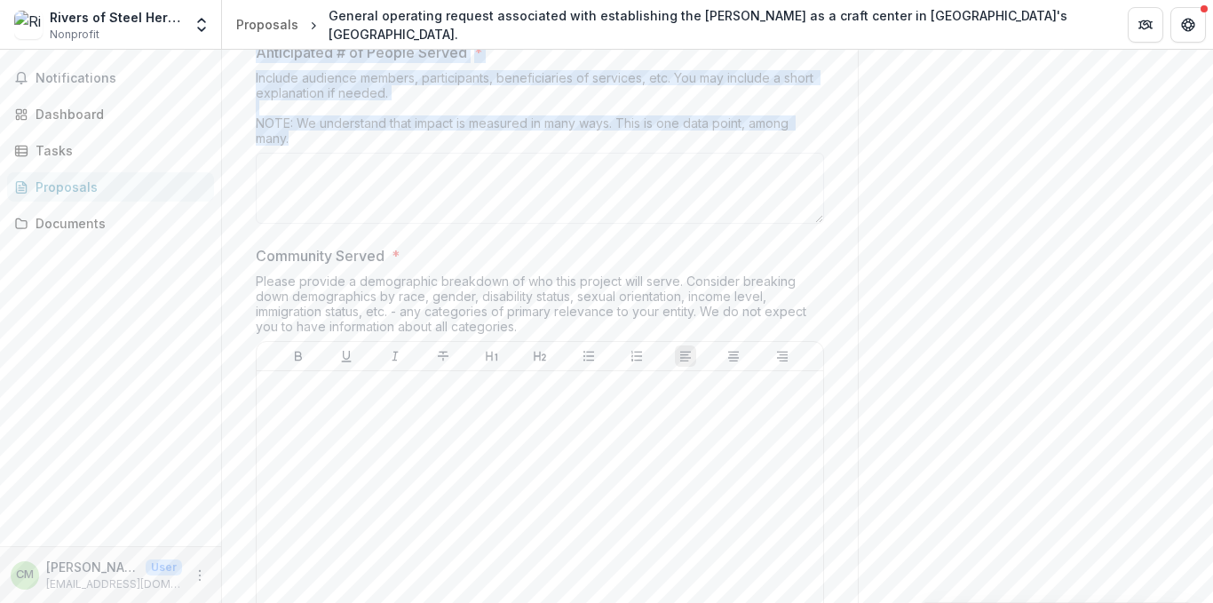
drag, startPoint x: 243, startPoint y: 188, endPoint x: 399, endPoint y: 281, distance: 181.2
click at [351, 153] on div "Include audience members, participants, beneficiaries of services, etc. You may…" at bounding box center [540, 111] width 568 height 83
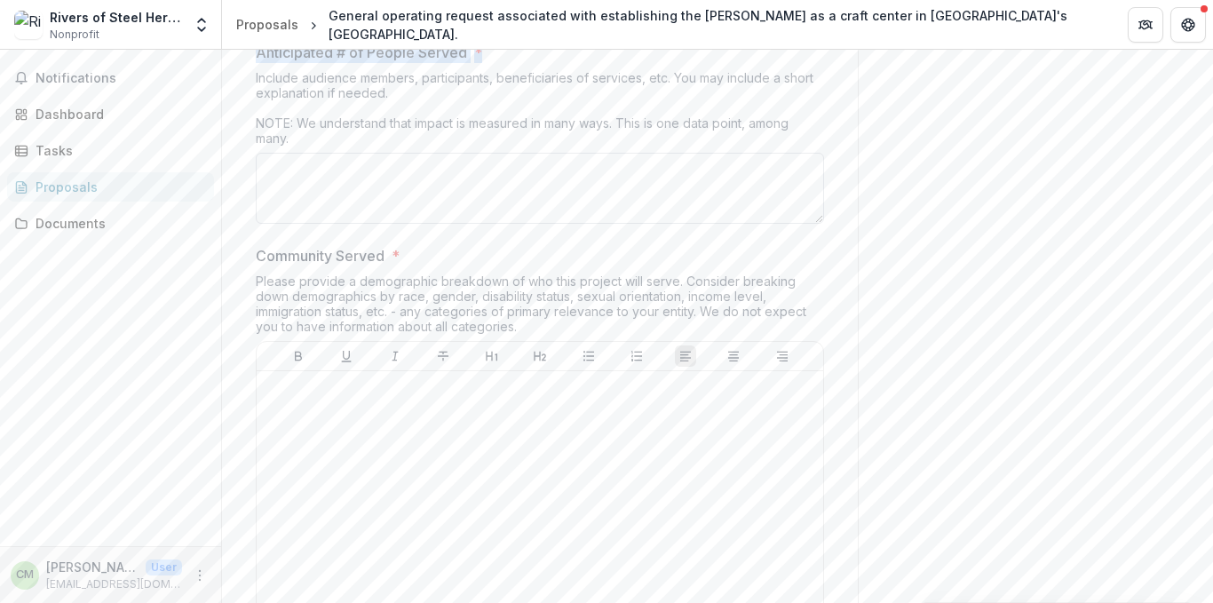
drag, startPoint x: 248, startPoint y: 183, endPoint x: 376, endPoint y: 289, distance: 165.9
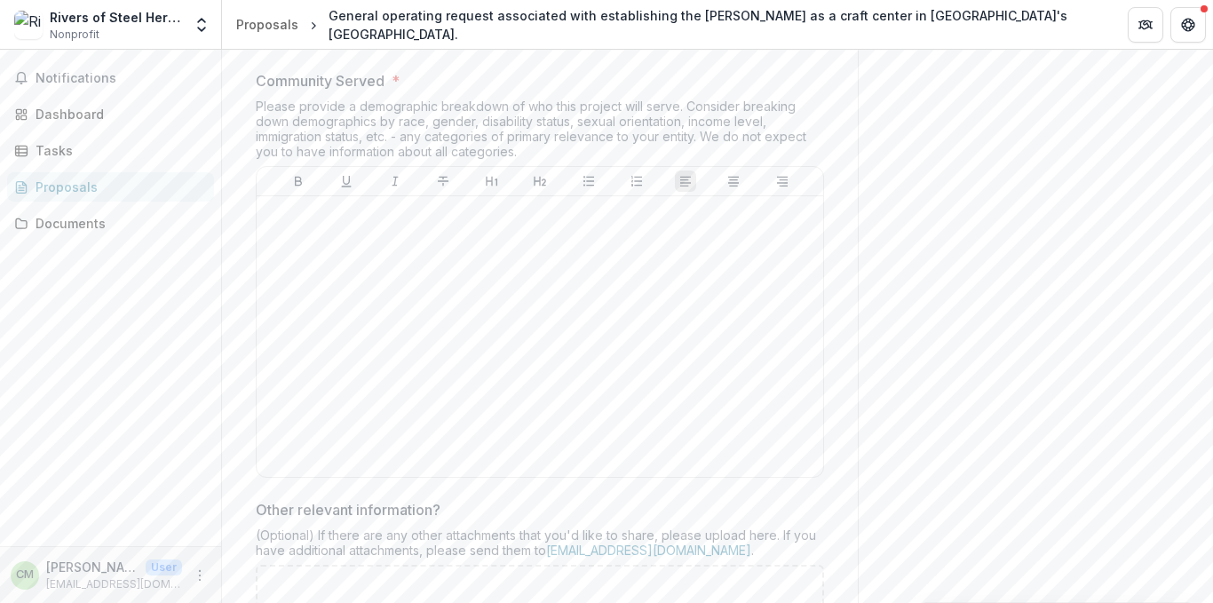
scroll to position [9477, 0]
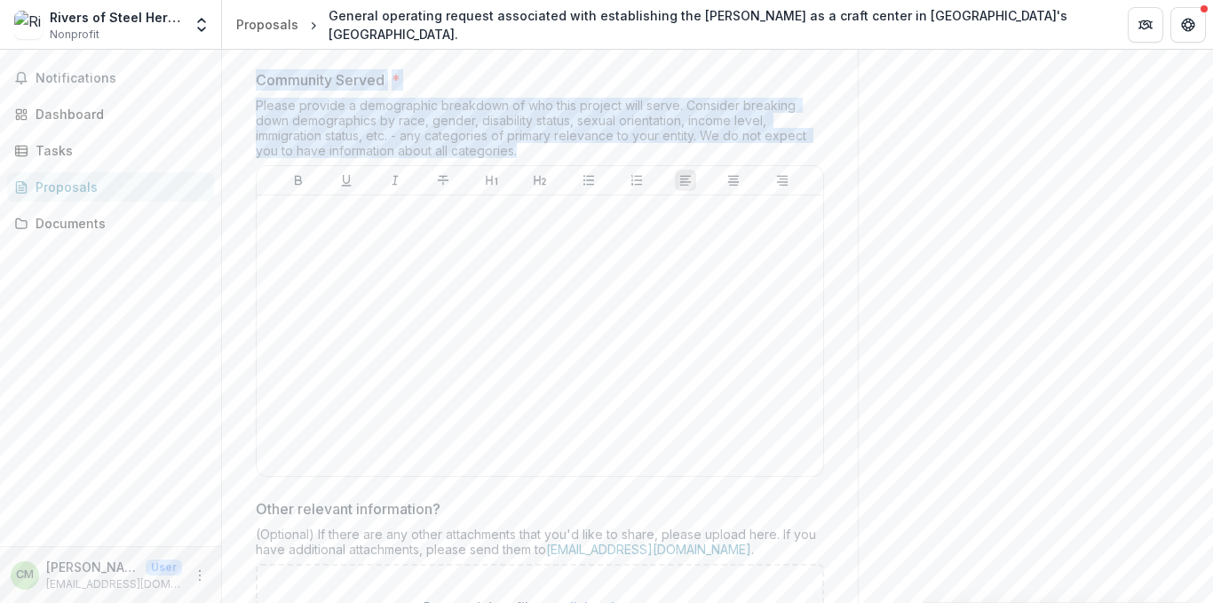
drag, startPoint x: 254, startPoint y: 212, endPoint x: 474, endPoint y: 315, distance: 243.1
click at [474, 315] on div "Community Served * Please provide a demographic breakdown of who this project w…" at bounding box center [540, 276] width 568 height 415
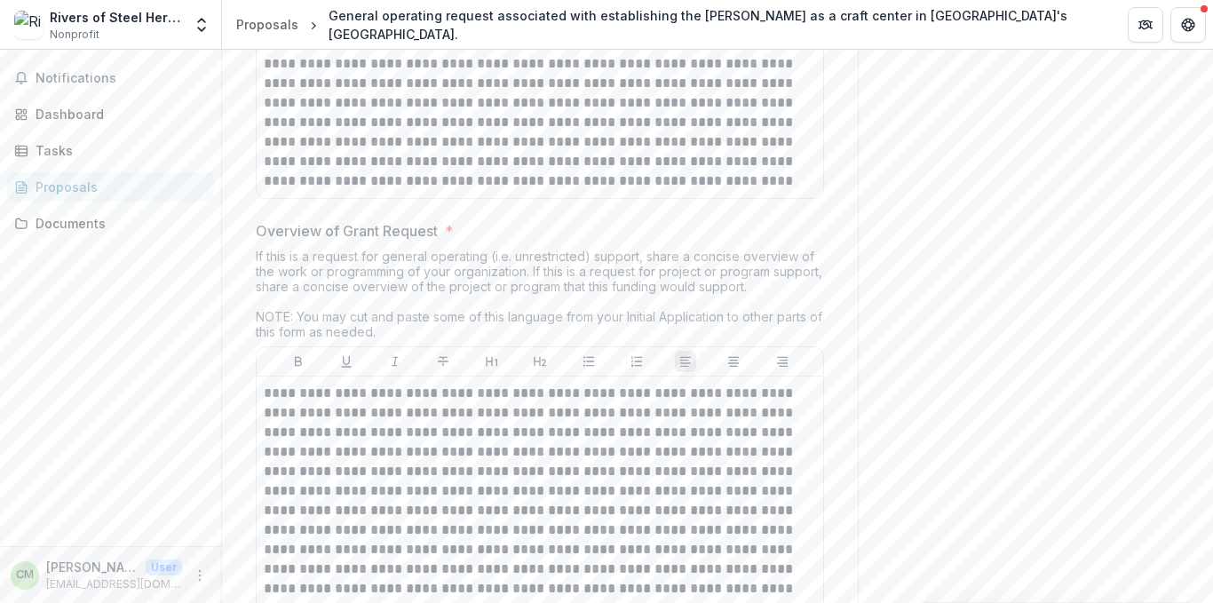
scroll to position [2087, 0]
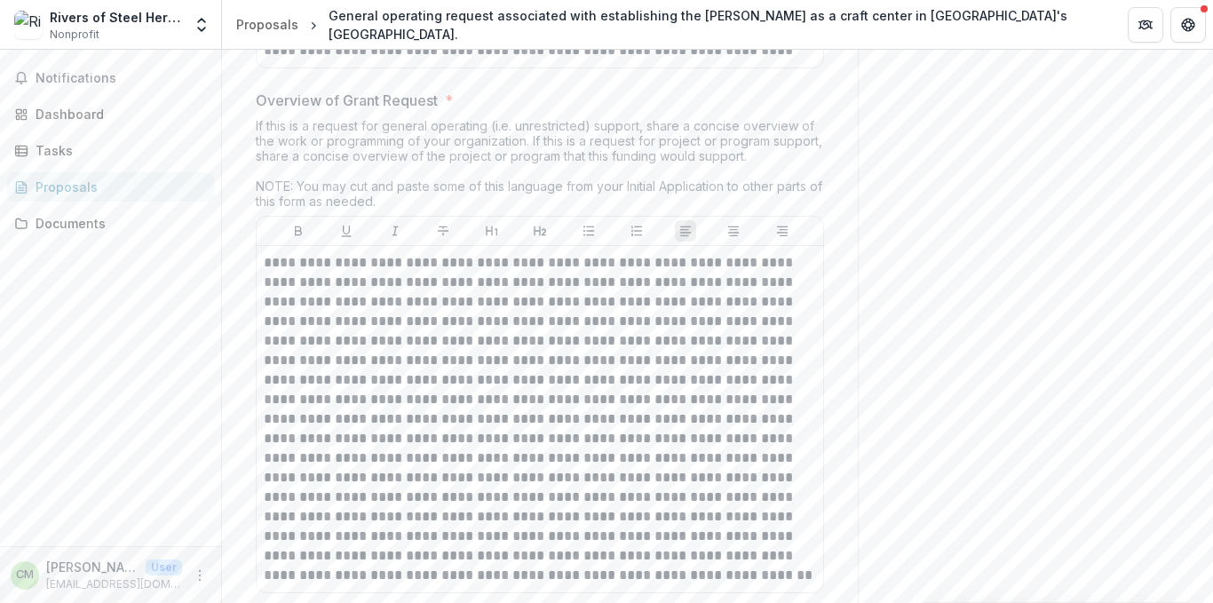
scroll to position [23, 0]
